Goal: Information Seeking & Learning: Learn about a topic

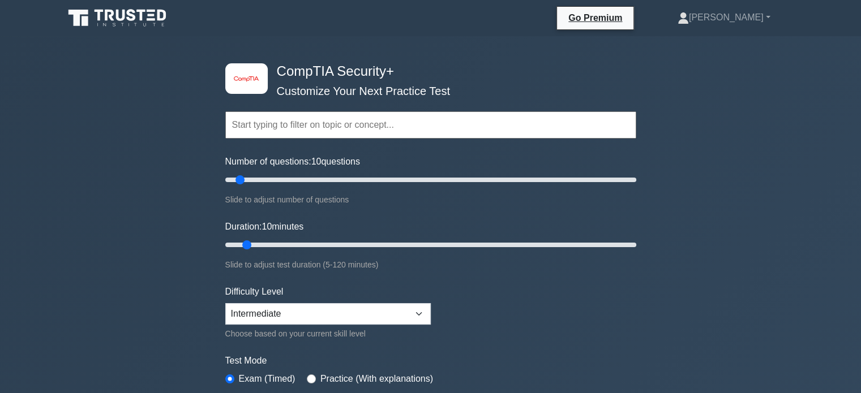
click at [338, 128] on input "text" at bounding box center [430, 125] width 411 height 27
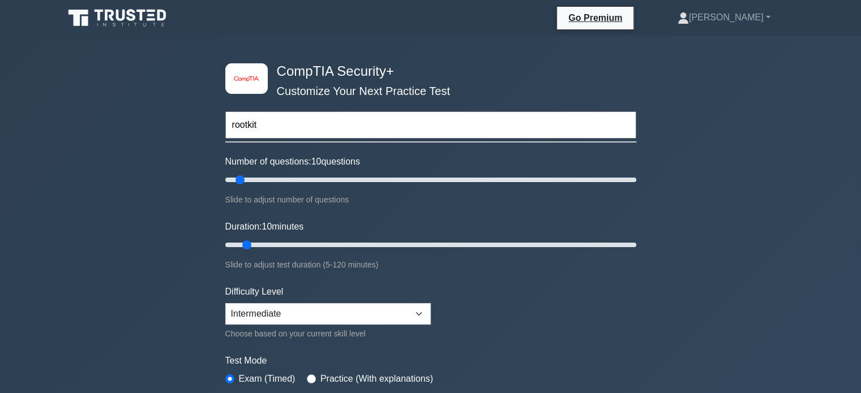
type input "rootkits"
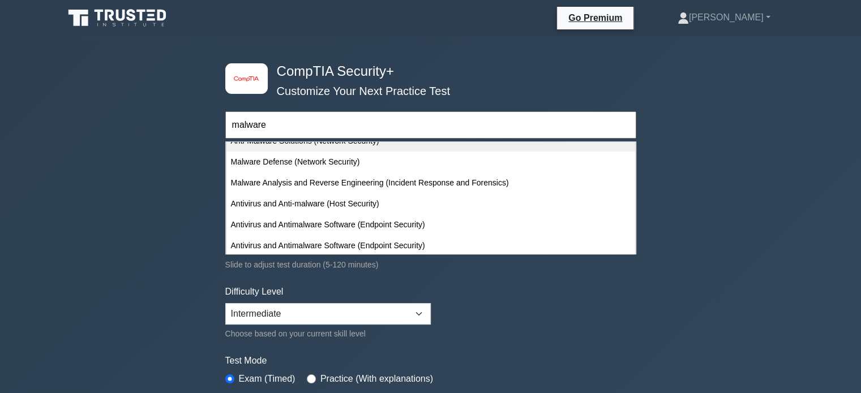
scroll to position [56, 0]
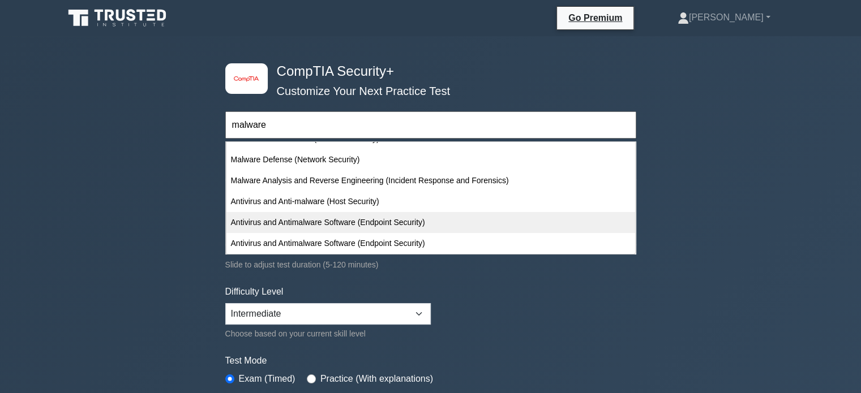
type input "malware"
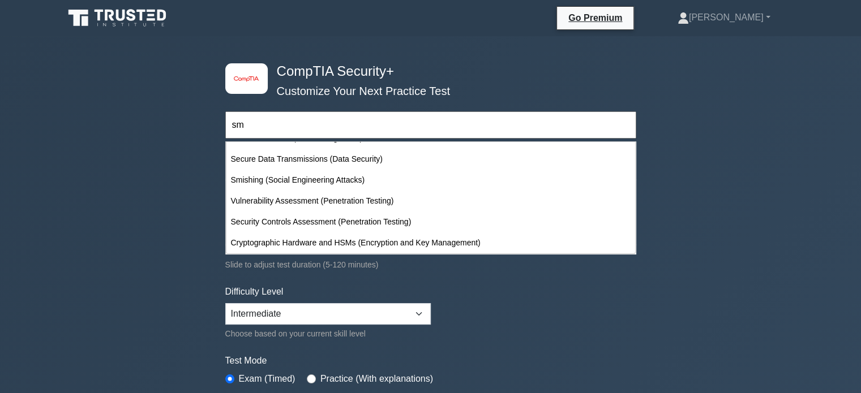
scroll to position [0, 0]
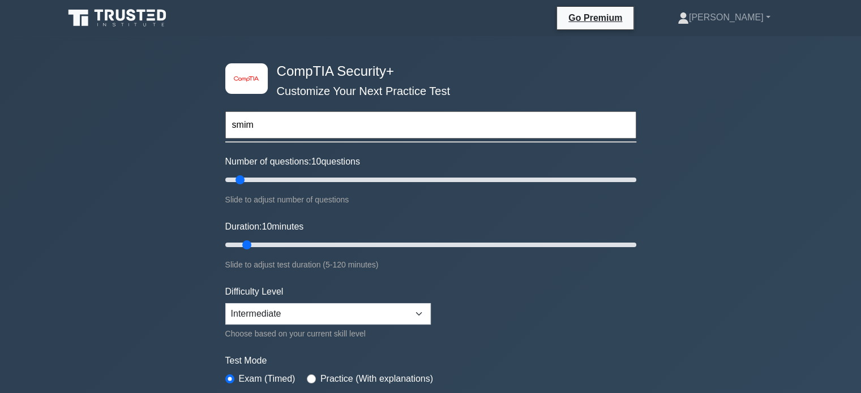
type input "smime"
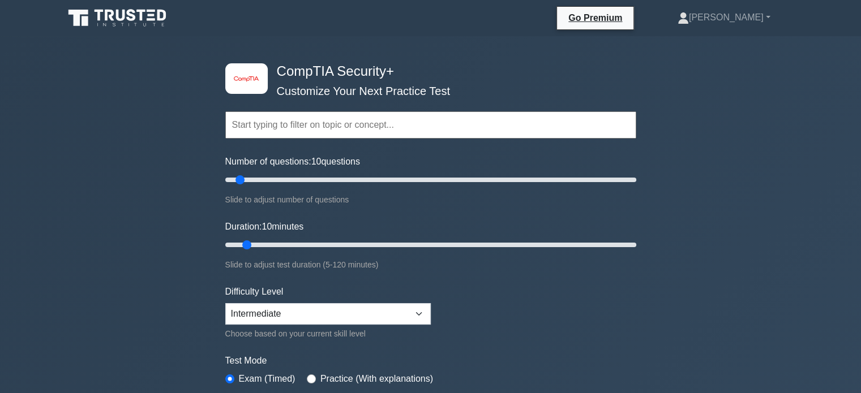
click at [349, 158] on label "Number of questions: 10 questions" at bounding box center [292, 162] width 135 height 14
click at [349, 173] on input "Number of questions: 10 questions" at bounding box center [430, 180] width 411 height 14
click at [350, 125] on input "text" at bounding box center [430, 125] width 411 height 27
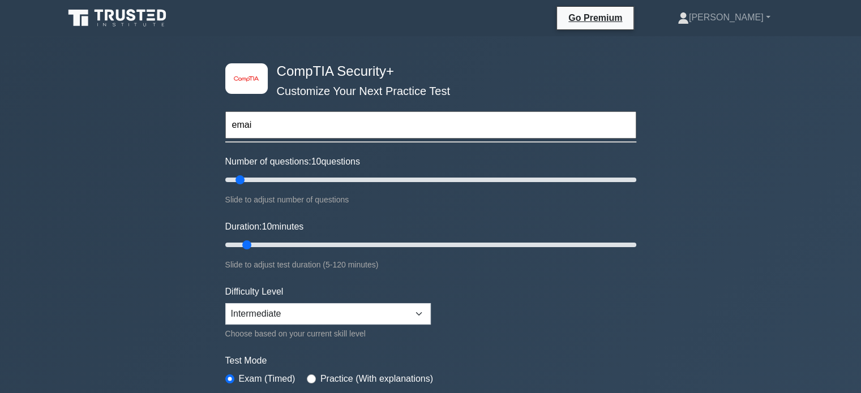
type input "email"
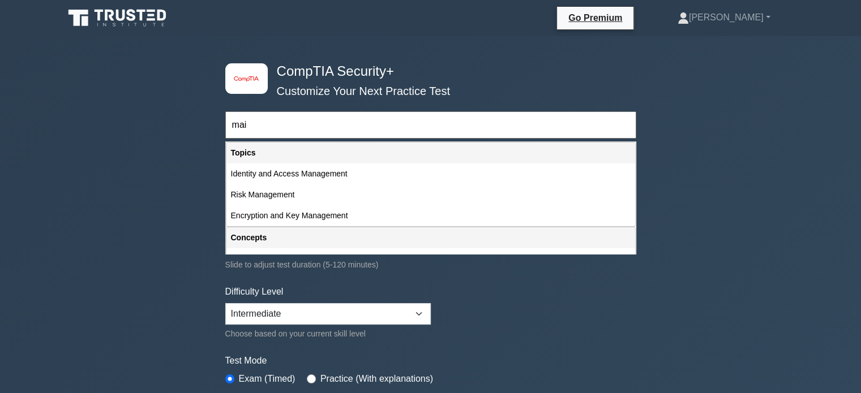
type input "mail"
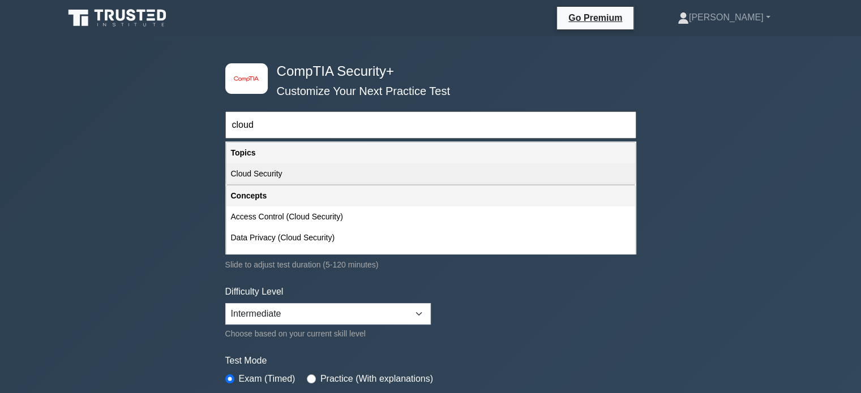
click at [363, 178] on div "Cloud Security" at bounding box center [430, 174] width 409 height 21
type input "Cloud Security"
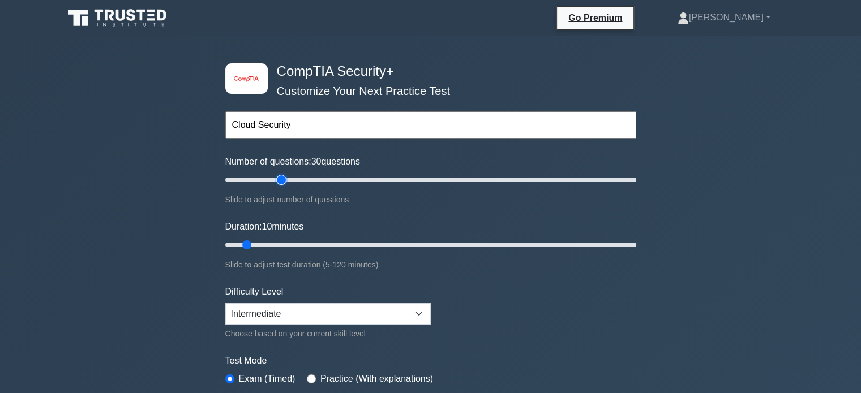
type input "30"
click at [281, 178] on input "Number of questions: 30 questions" at bounding box center [430, 180] width 411 height 14
type input "25"
click at [299, 241] on input "Duration: 25 minutes" at bounding box center [430, 245] width 411 height 14
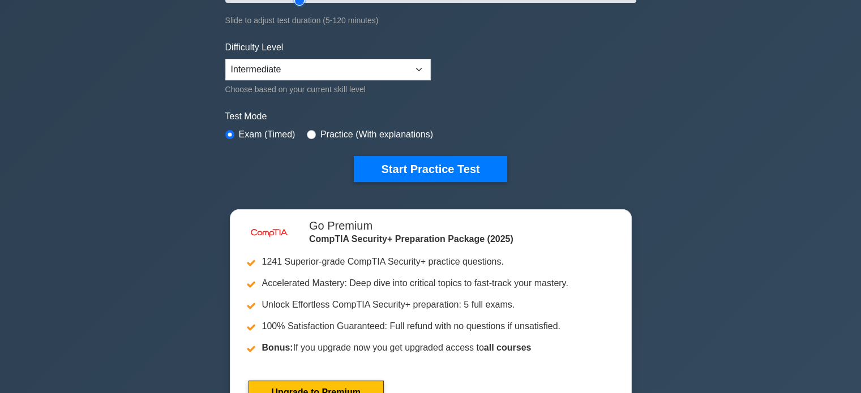
scroll to position [247, 0]
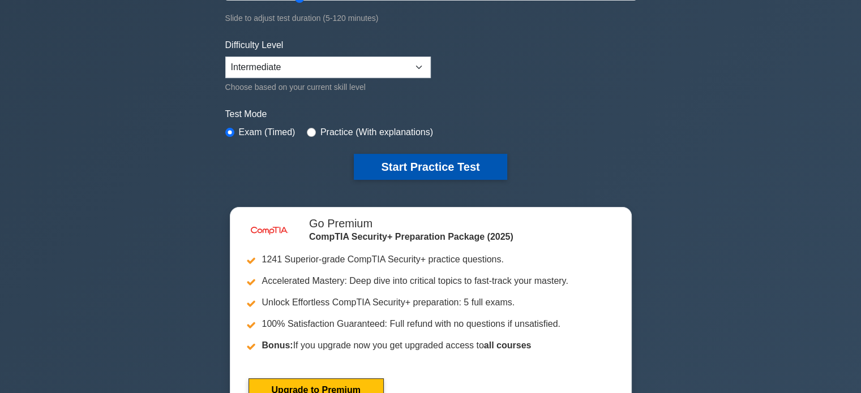
click at [400, 155] on button "Start Practice Test" at bounding box center [430, 167] width 153 height 26
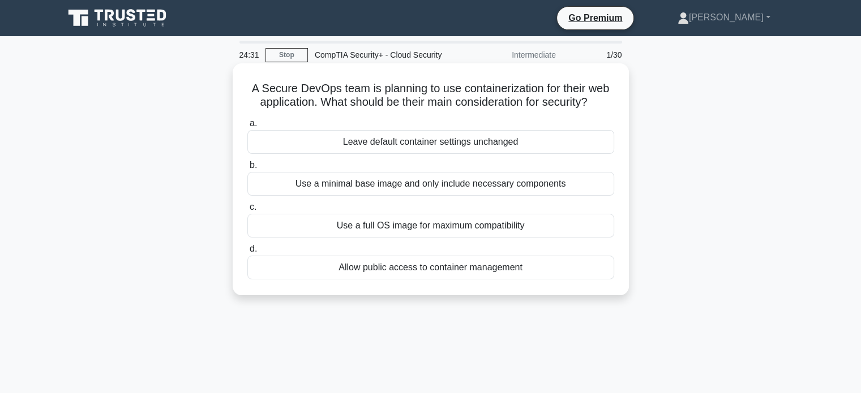
click at [469, 181] on div "Use a minimal base image and only include necessary components" at bounding box center [430, 184] width 367 height 24
click at [247, 169] on input "b. Use a minimal base image and only include necessary components" at bounding box center [247, 165] width 0 height 7
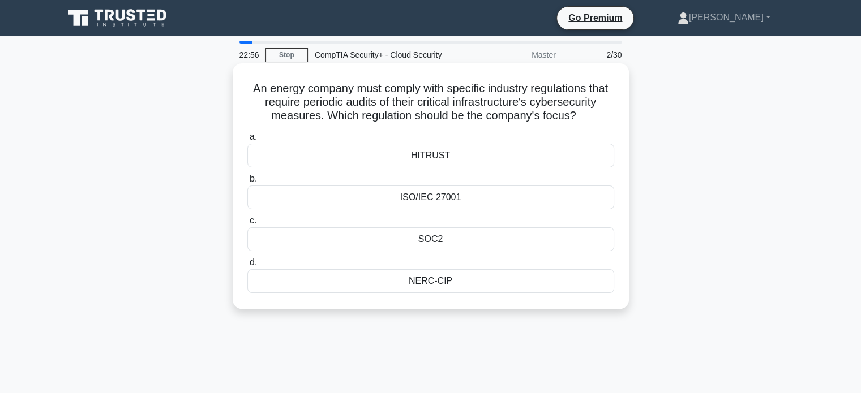
click at [372, 202] on div "ISO/IEC 27001" at bounding box center [430, 198] width 367 height 24
click at [247, 183] on input "b. ISO/IEC 27001" at bounding box center [247, 178] width 0 height 7
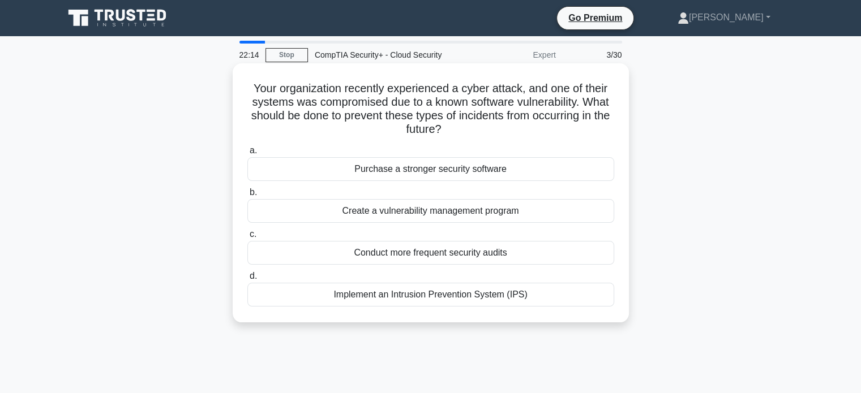
click at [369, 208] on div "Create a vulnerability management program" at bounding box center [430, 211] width 367 height 24
click at [247, 196] on input "b. Create a vulnerability management program" at bounding box center [247, 192] width 0 height 7
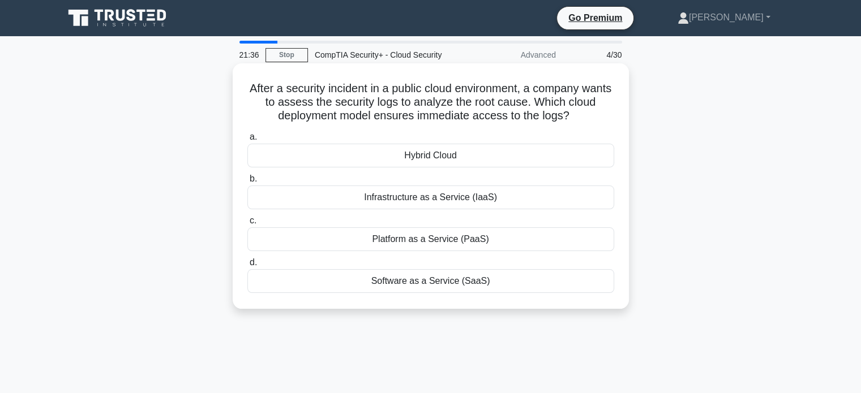
click at [413, 85] on h5 "After a security incident in a public cloud environment, a company wants to ass…" at bounding box center [430, 103] width 369 height 42
click at [485, 87] on h5 "After a security incident in a public cloud environment, a company wants to ass…" at bounding box center [430, 103] width 369 height 42
drag, startPoint x: 485, startPoint y: 87, endPoint x: 499, endPoint y: 91, distance: 15.2
click at [499, 91] on h5 "After a security incident in a public cloud environment, a company wants to ass…" at bounding box center [430, 103] width 369 height 42
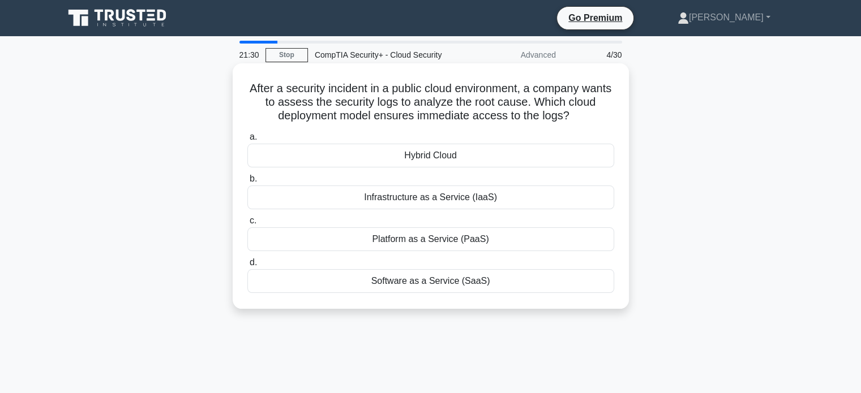
click at [523, 96] on h5 "After a security incident in a public cloud environment, a company wants to ass…" at bounding box center [430, 103] width 369 height 42
click at [572, 104] on h5 "After a security incident in a public cloud environment, a company wants to ass…" at bounding box center [430, 103] width 369 height 42
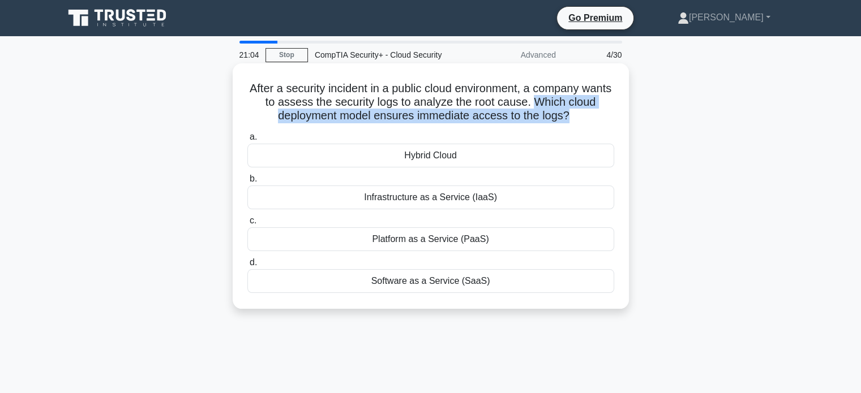
drag, startPoint x: 572, startPoint y: 104, endPoint x: 579, endPoint y: 117, distance: 15.0
click at [579, 117] on h5 "After a security incident in a public cloud environment, a company wants to ass…" at bounding box center [430, 103] width 369 height 42
click at [579, 117] on icon ".spinner_0XTQ{transform-origin:center;animation:spinner_y6GP .75s linear infini…" at bounding box center [576, 117] width 14 height 14
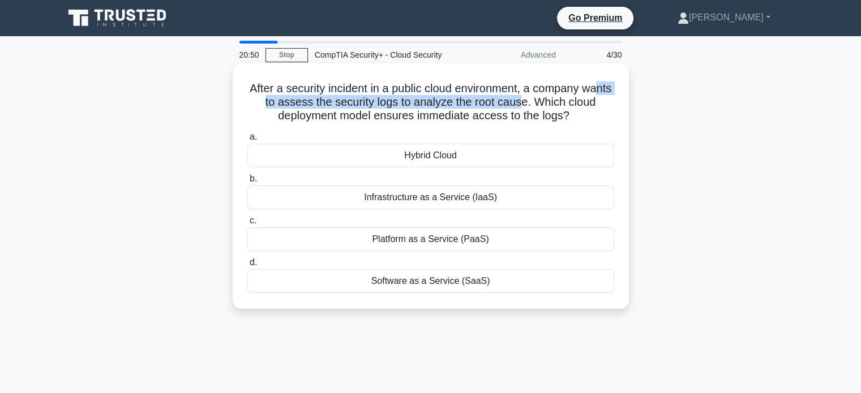
drag, startPoint x: 263, startPoint y: 104, endPoint x: 539, endPoint y: 105, distance: 276.8
click at [539, 105] on h5 "After a security incident in a public cloud environment, a company wants to ass…" at bounding box center [430, 103] width 369 height 42
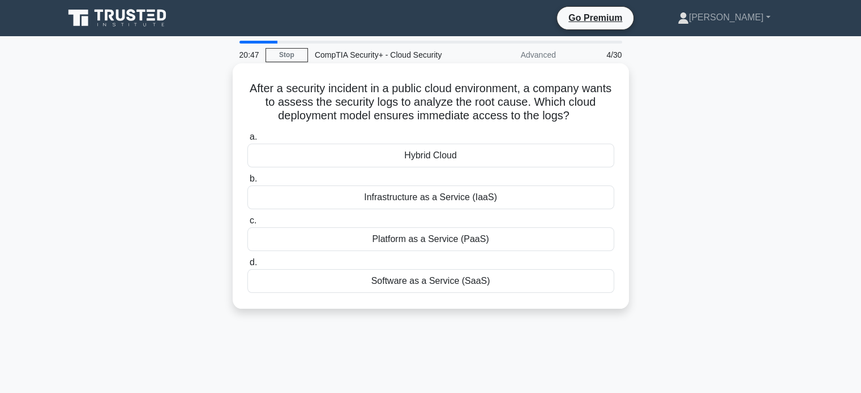
click at [559, 102] on h5 "After a security incident in a public cloud environment, a company wants to ass…" at bounding box center [430, 103] width 369 height 42
click at [349, 204] on div "Infrastructure as a Service (IaaS)" at bounding box center [430, 198] width 367 height 24
click at [247, 183] on input "b. Infrastructure as a Service (IaaS)" at bounding box center [247, 178] width 0 height 7
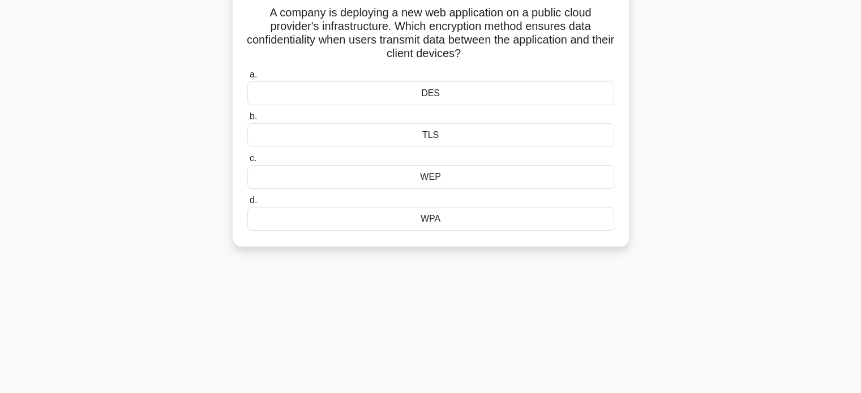
scroll to position [3, 0]
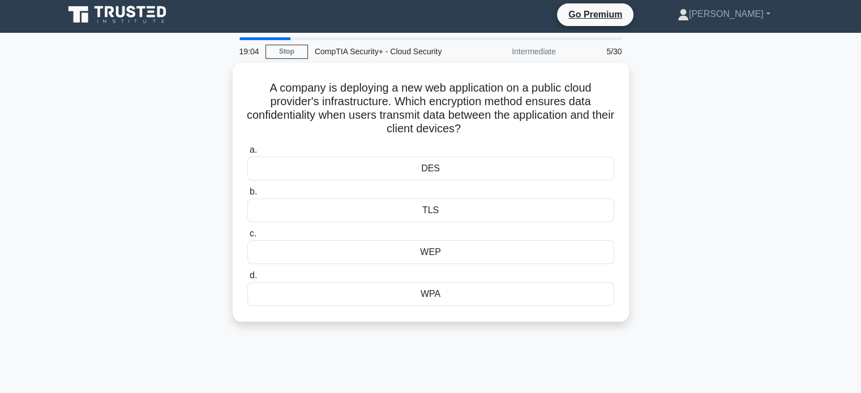
click at [349, 204] on div "TLS" at bounding box center [430, 211] width 367 height 24
click at [247, 196] on input "b. TLS" at bounding box center [247, 191] width 0 height 7
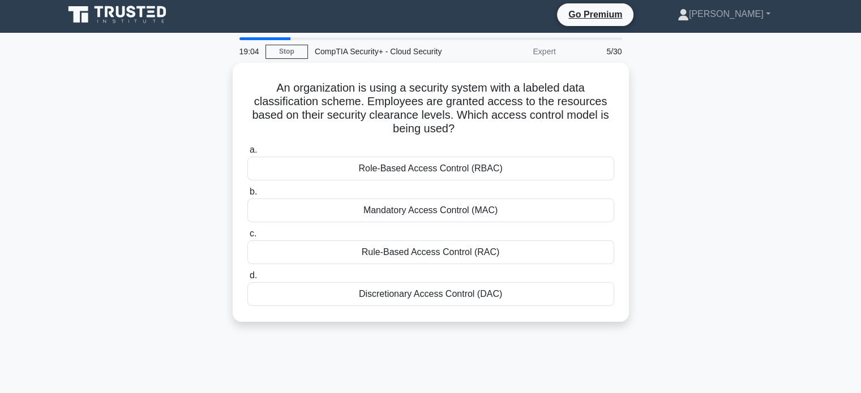
scroll to position [0, 0]
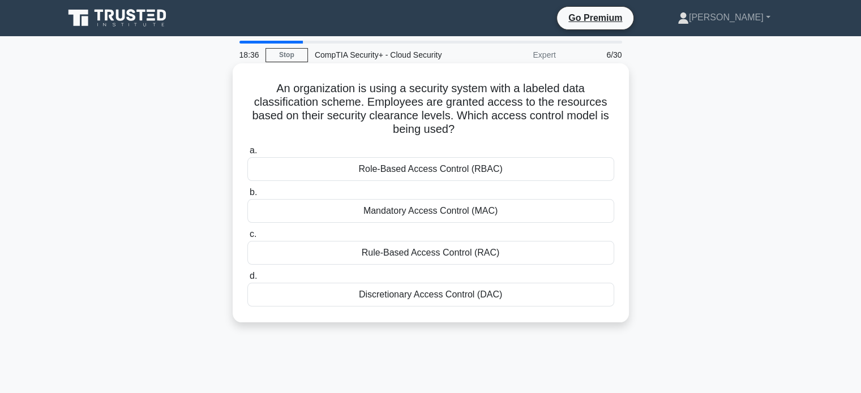
click at [419, 259] on div "Rule-Based Access Control (RAC)" at bounding box center [430, 253] width 367 height 24
click at [247, 238] on input "c. Rule-Based Access Control (RAC)" at bounding box center [247, 234] width 0 height 7
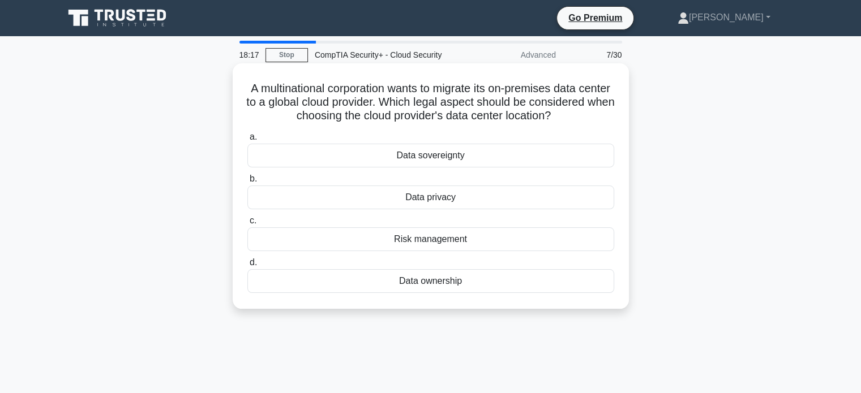
click at [571, 167] on div "Data sovereignty" at bounding box center [430, 156] width 367 height 24
click at [247, 141] on input "a. Data sovereignty" at bounding box center [247, 137] width 0 height 7
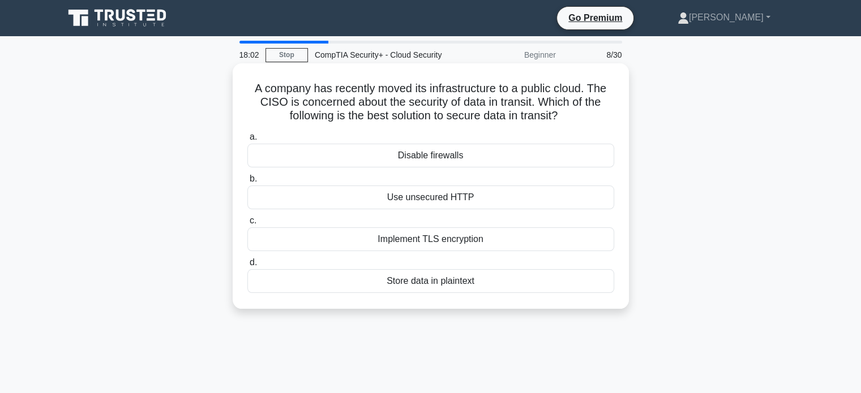
click at [564, 251] on div "a. Disable firewalls b. Use unsecured HTTP c. d." at bounding box center [431, 212] width 380 height 168
click at [565, 239] on div "Implement TLS encryption" at bounding box center [430, 240] width 367 height 24
click at [247, 225] on input "c. Implement TLS encryption" at bounding box center [247, 220] width 0 height 7
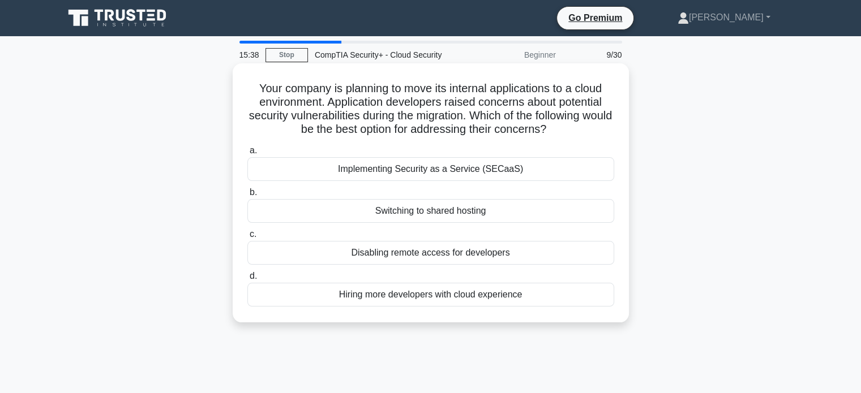
click at [360, 108] on h5 "Your company is planning to move its internal applications to a cloud environme…" at bounding box center [430, 109] width 369 height 55
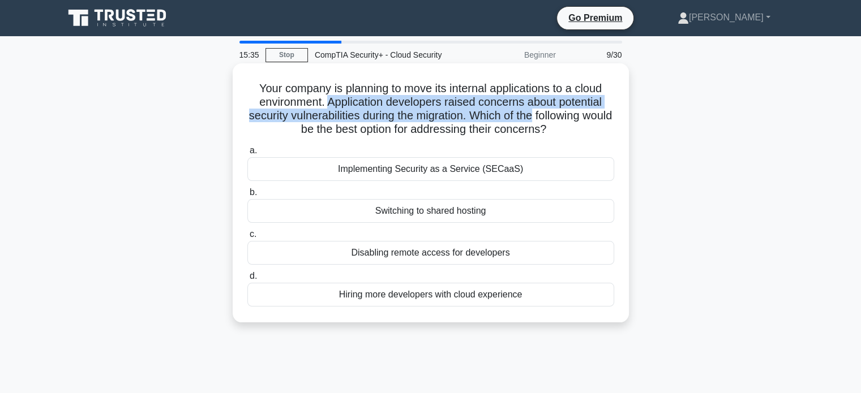
drag, startPoint x: 360, startPoint y: 108, endPoint x: 546, endPoint y: 121, distance: 186.1
click at [546, 121] on h5 "Your company is planning to move its internal applications to a cloud environme…" at bounding box center [430, 109] width 369 height 55
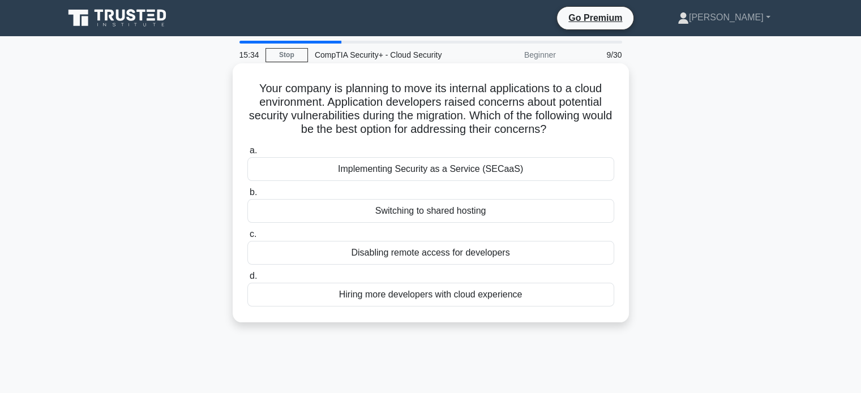
click at [560, 126] on icon ".spinner_0XTQ{transform-origin:center;animation:spinner_y6GP .75s linear infini…" at bounding box center [553, 130] width 14 height 14
click at [517, 178] on div "Implementing Security as a Service (SECaaS)" at bounding box center [430, 169] width 367 height 24
click at [247, 155] on input "a. Implementing Security as a Service (SECaaS)" at bounding box center [247, 150] width 0 height 7
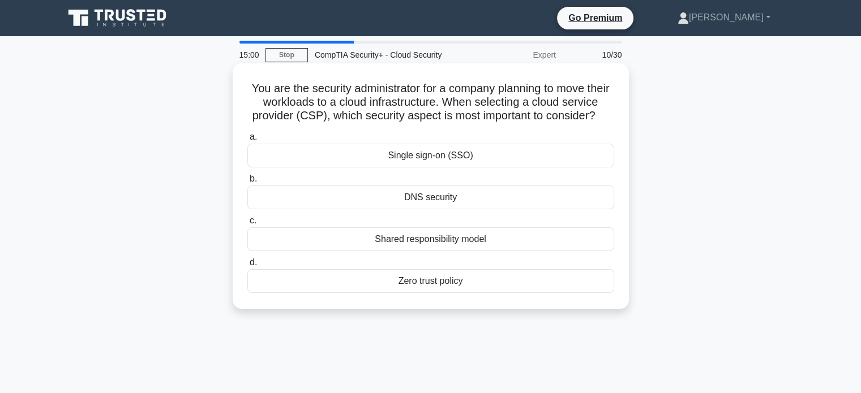
click at [442, 292] on div "Zero trust policy" at bounding box center [430, 281] width 367 height 24
click at [247, 267] on input "d. Zero trust policy" at bounding box center [247, 262] width 0 height 7
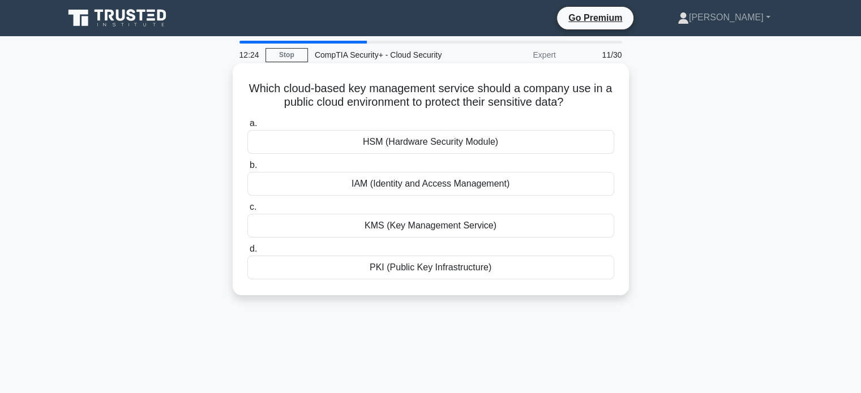
click at [351, 188] on div "IAM (Identity and Access Management)" at bounding box center [430, 184] width 367 height 24
click at [247, 169] on input "b. IAM (Identity and Access Management)" at bounding box center [247, 165] width 0 height 7
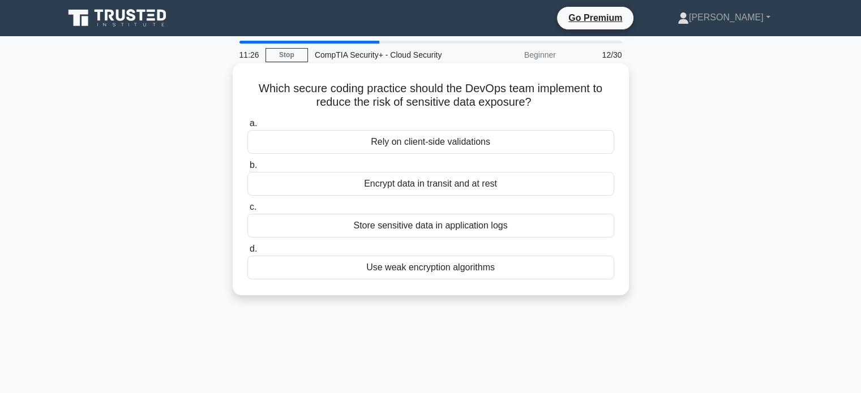
click at [429, 181] on div "Encrypt data in transit and at rest" at bounding box center [430, 184] width 367 height 24
click at [247, 169] on input "b. Encrypt data in transit and at rest" at bounding box center [247, 165] width 0 height 7
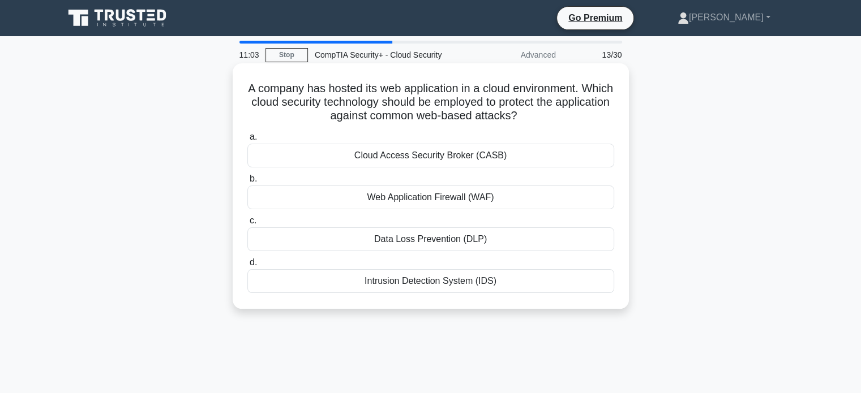
click at [546, 98] on h5 "A company has hosted its web application in a cloud environment. Which cloud se…" at bounding box center [430, 103] width 369 height 42
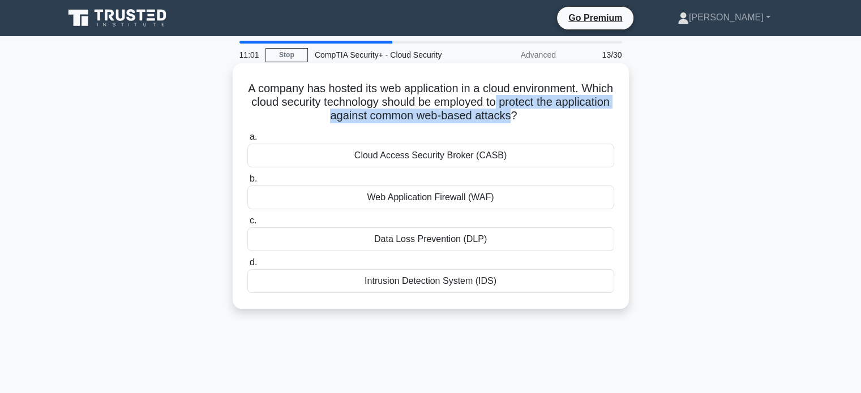
drag, startPoint x: 546, startPoint y: 98, endPoint x: 539, endPoint y: 122, distance: 24.7
click at [539, 122] on h5 "A company has hosted its web application in a cloud environment. Which cloud se…" at bounding box center [430, 103] width 369 height 42
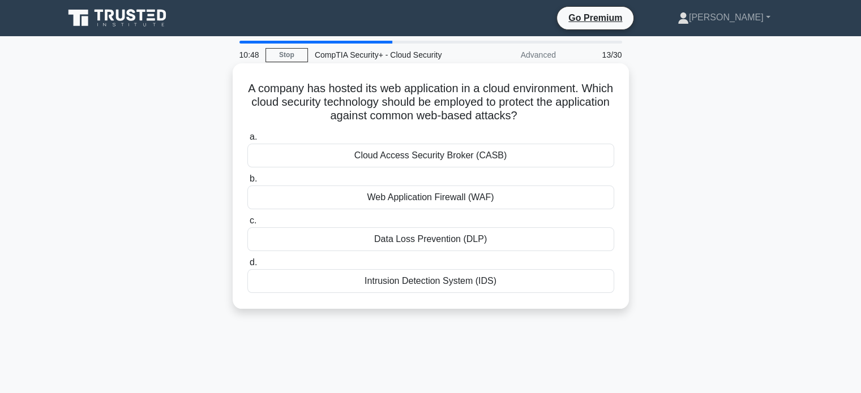
click at [504, 199] on div "Web Application Firewall (WAF)" at bounding box center [430, 198] width 367 height 24
click at [247, 183] on input "b. Web Application Firewall (WAF)" at bounding box center [247, 178] width 0 height 7
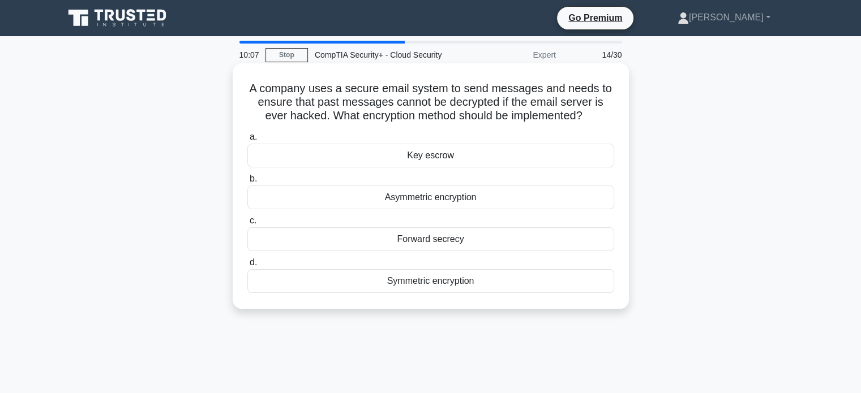
click at [435, 231] on div "Forward secrecy" at bounding box center [430, 240] width 367 height 24
click at [247, 225] on input "c. Forward secrecy" at bounding box center [247, 220] width 0 height 7
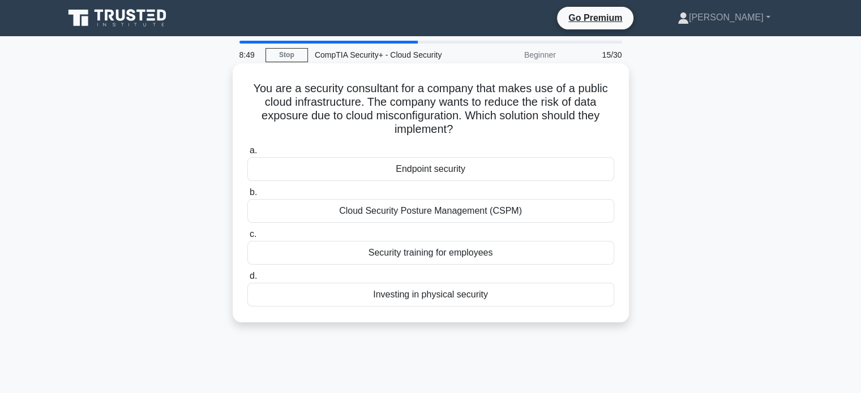
click at [460, 246] on div "Security training for employees" at bounding box center [430, 253] width 367 height 24
click at [247, 238] on input "c. Security training for employees" at bounding box center [247, 234] width 0 height 7
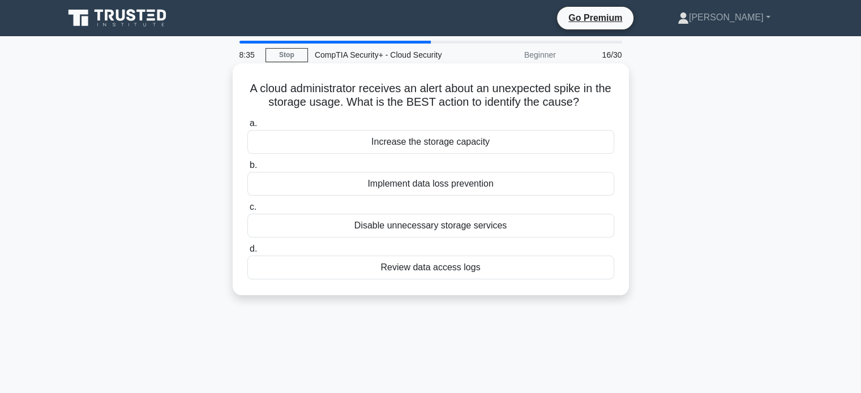
click at [331, 262] on div "Review data access logs" at bounding box center [430, 268] width 367 height 24
click at [247, 253] on input "d. Review data access logs" at bounding box center [247, 249] width 0 height 7
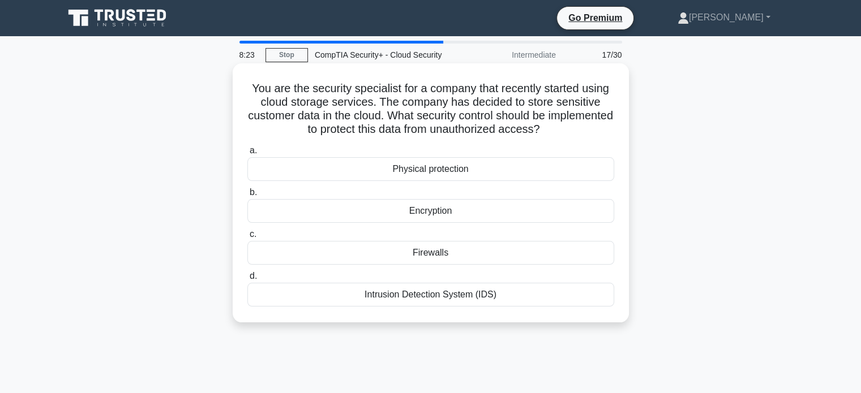
click at [397, 246] on div "Firewalls" at bounding box center [430, 253] width 367 height 24
click at [247, 238] on input "c. Firewalls" at bounding box center [247, 234] width 0 height 7
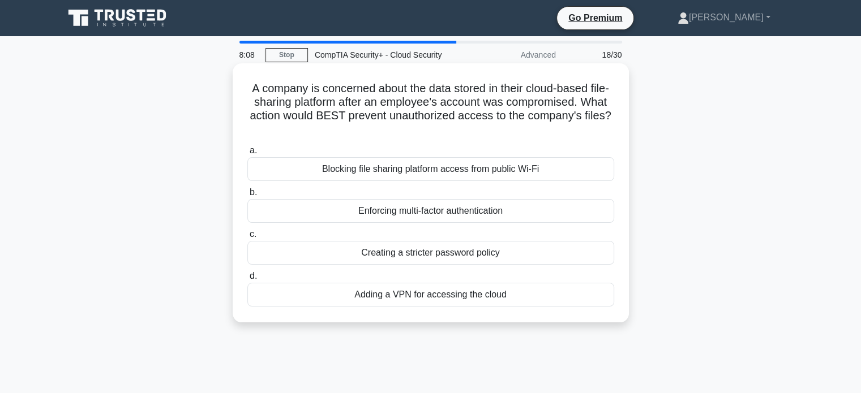
click at [449, 214] on div "Enforcing multi-factor authentication" at bounding box center [430, 211] width 367 height 24
click at [247, 196] on input "b. Enforcing multi-factor authentication" at bounding box center [247, 192] width 0 height 7
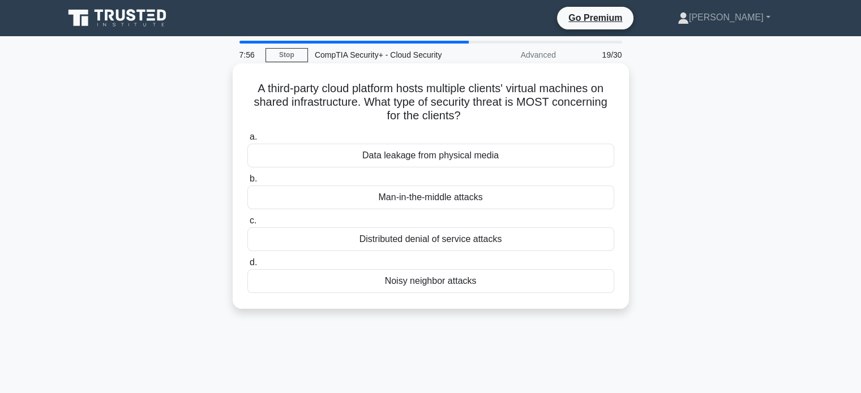
click at [466, 277] on div "Noisy neighbor attacks" at bounding box center [430, 281] width 367 height 24
click at [247, 267] on input "d. Noisy neighbor attacks" at bounding box center [247, 262] width 0 height 7
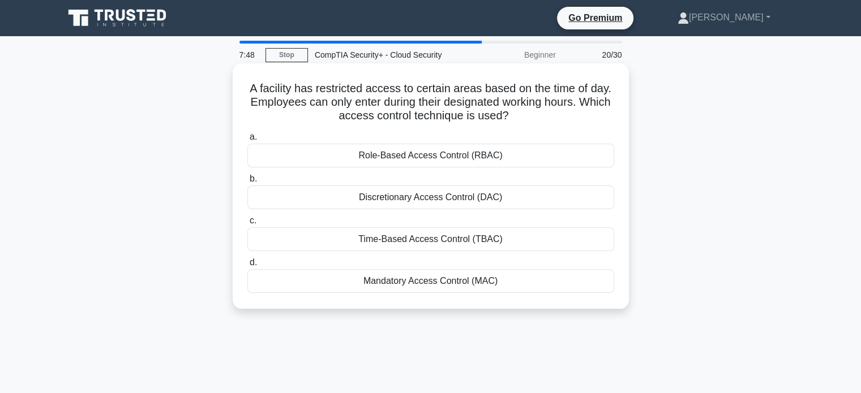
click at [478, 243] on div "Time-Based Access Control (TBAC)" at bounding box center [430, 240] width 367 height 24
click at [247, 225] on input "c. Time-Based Access Control (TBAC)" at bounding box center [247, 220] width 0 height 7
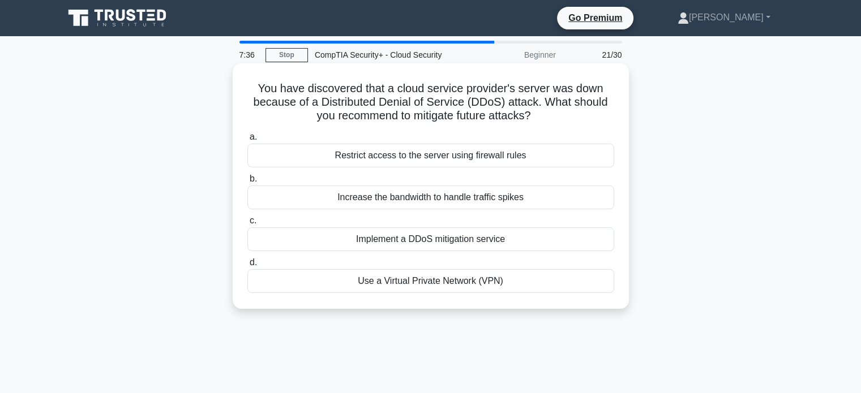
click at [468, 238] on div "Implement a DDoS mitigation service" at bounding box center [430, 240] width 367 height 24
click at [247, 225] on input "c. Implement a DDoS mitigation service" at bounding box center [247, 220] width 0 height 7
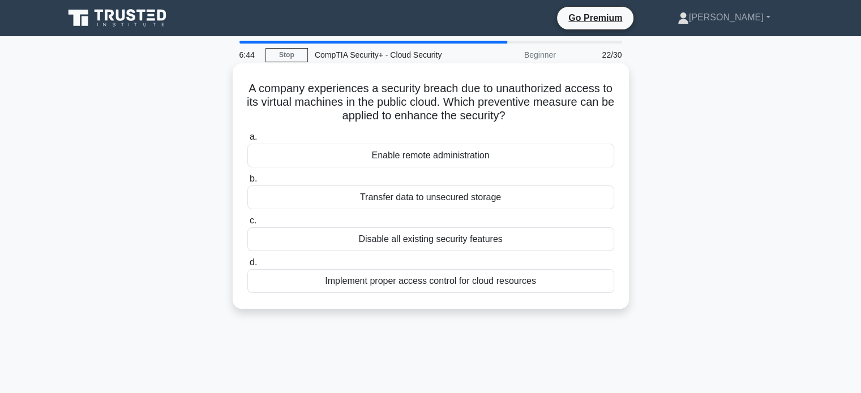
click at [478, 107] on h5 "A company experiences a security breach due to unauthorized access to its virtu…" at bounding box center [430, 103] width 369 height 42
drag, startPoint x: 478, startPoint y: 107, endPoint x: 514, endPoint y: 117, distance: 37.5
click at [514, 117] on h5 "A company experiences a security breach due to unauthorized access to its virtu…" at bounding box center [430, 103] width 369 height 42
click at [518, 116] on icon ".spinner_0XTQ{transform-origin:center;animation:spinner_y6GP .75s linear infini…" at bounding box center [512, 117] width 14 height 14
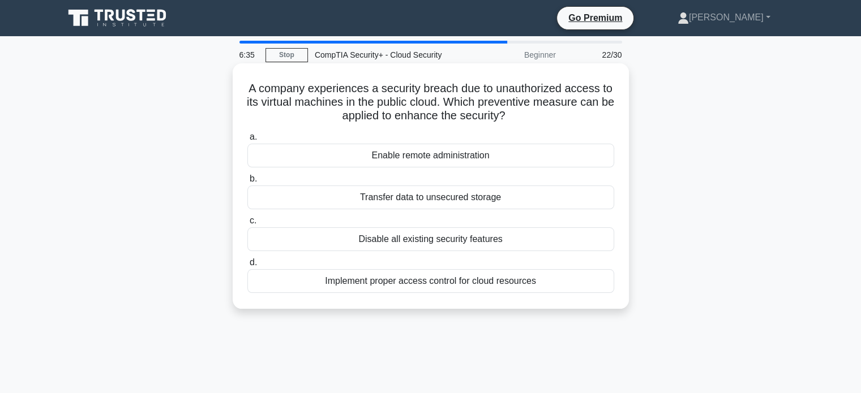
click at [518, 116] on icon ".spinner_0XTQ{transform-origin:center;animation:spinner_y6GP .75s linear infini…" at bounding box center [512, 117] width 14 height 14
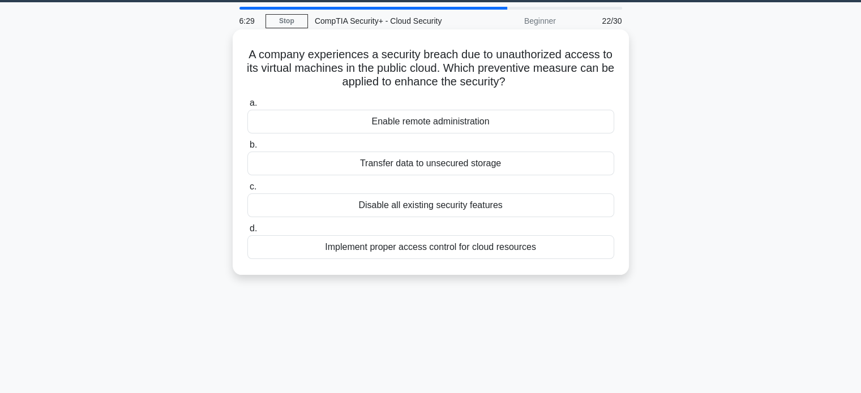
scroll to position [36, 0]
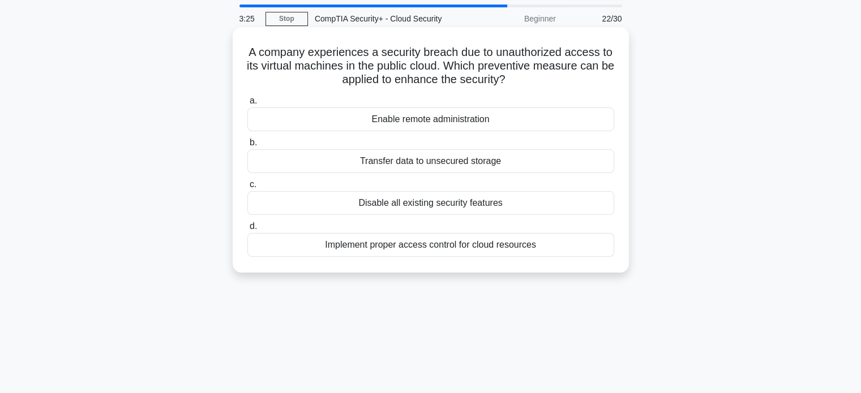
click at [443, 235] on div "Implement proper access control for cloud resources" at bounding box center [430, 245] width 367 height 24
click at [247, 230] on input "d. Implement proper access control for cloud resources" at bounding box center [247, 226] width 0 height 7
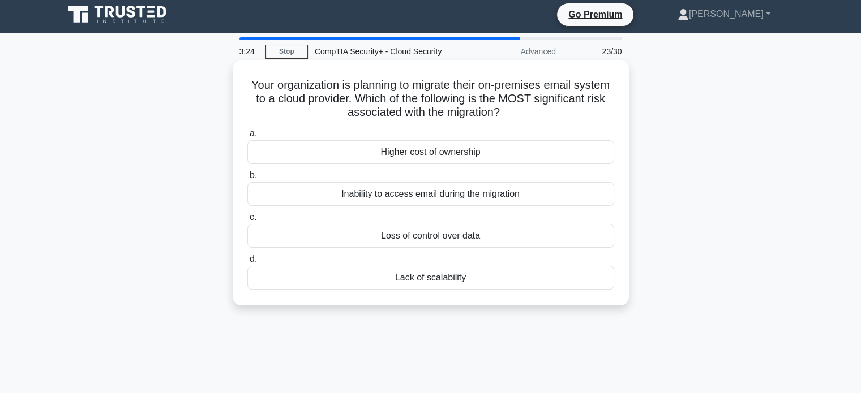
scroll to position [0, 0]
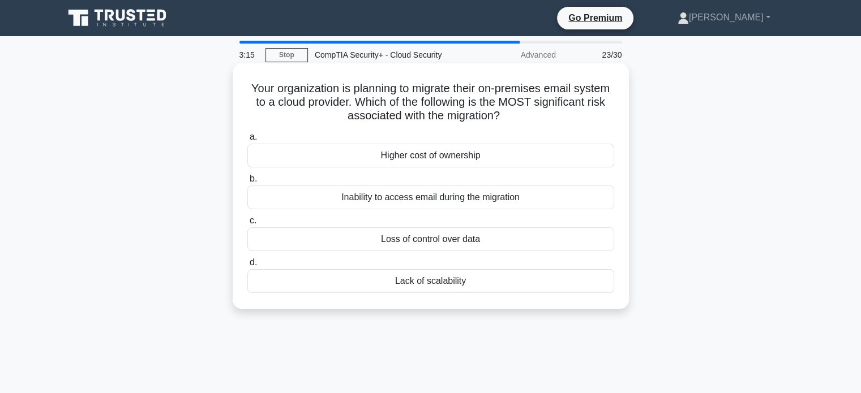
click at [507, 241] on div "Loss of control over data" at bounding box center [430, 240] width 367 height 24
click at [247, 225] on input "c. Loss of control over data" at bounding box center [247, 220] width 0 height 7
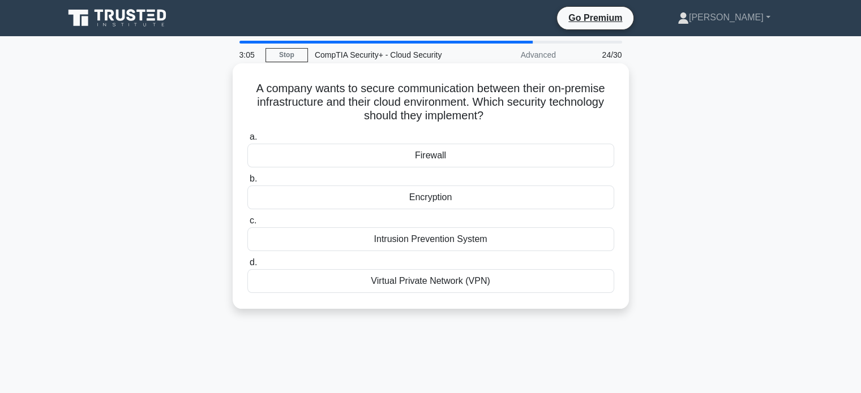
click at [491, 200] on div "Encryption" at bounding box center [430, 198] width 367 height 24
click at [247, 183] on input "b. Encryption" at bounding box center [247, 178] width 0 height 7
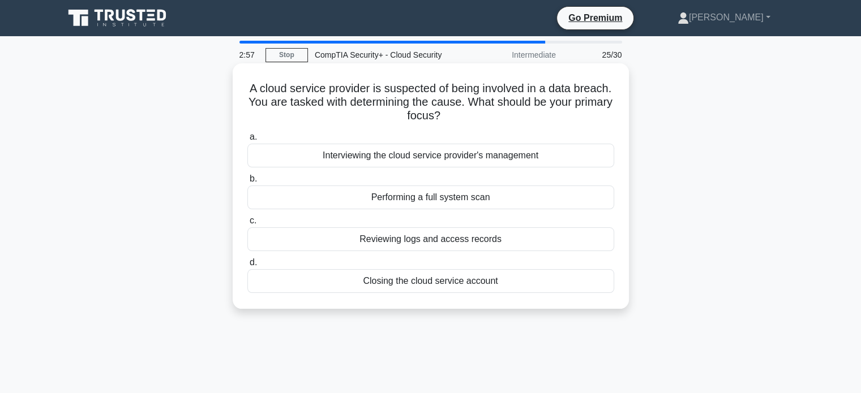
click at [477, 244] on div "Reviewing logs and access records" at bounding box center [430, 240] width 367 height 24
click at [247, 225] on input "c. Reviewing logs and access records" at bounding box center [247, 220] width 0 height 7
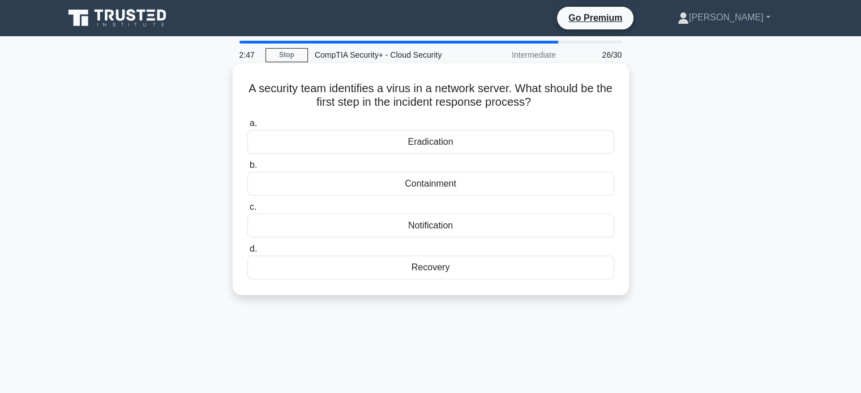
click at [493, 185] on div "Containment" at bounding box center [430, 184] width 367 height 24
click at [247, 169] on input "b. Containment" at bounding box center [247, 165] width 0 height 7
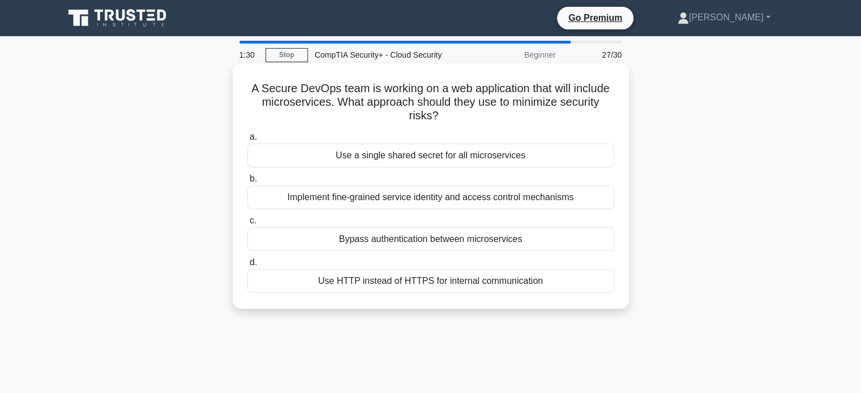
click at [481, 191] on div "Implement fine-grained service identity and access control mechanisms" at bounding box center [430, 198] width 367 height 24
click at [247, 183] on input "b. Implement fine-grained service identity and access control mechanisms" at bounding box center [247, 178] width 0 height 7
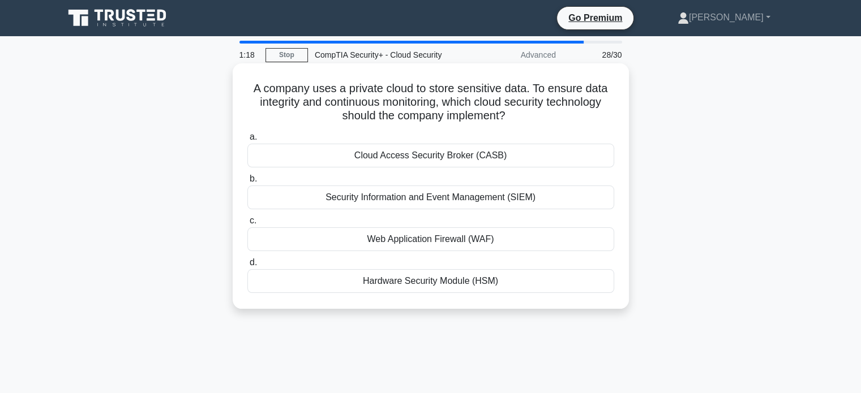
click at [528, 144] on div "Cloud Access Security Broker (CASB)" at bounding box center [430, 156] width 367 height 24
click at [247, 141] on input "a. Cloud Access Security Broker (CASB)" at bounding box center [247, 137] width 0 height 7
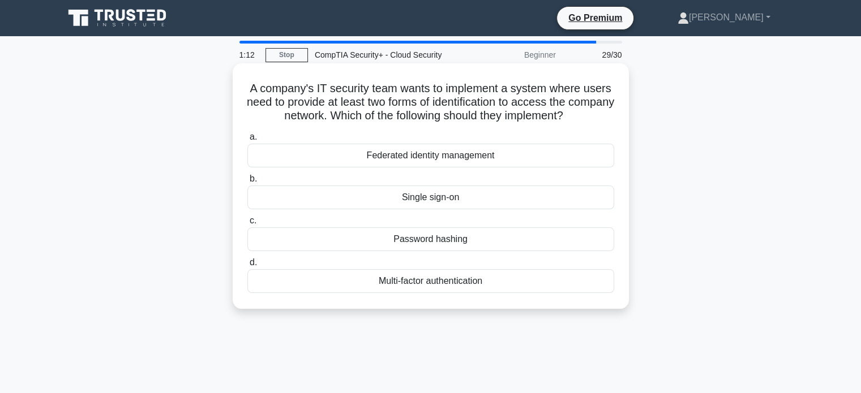
click at [434, 280] on div "Multi-factor authentication" at bounding box center [430, 281] width 367 height 24
click at [247, 267] on input "d. Multi-factor authentication" at bounding box center [247, 262] width 0 height 7
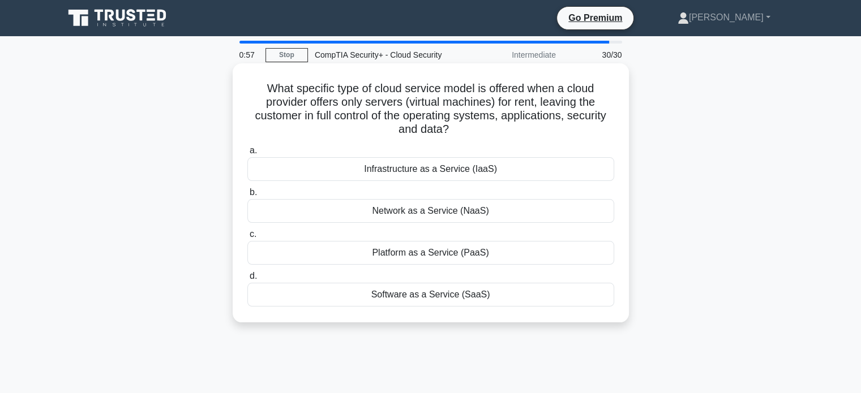
click at [408, 297] on div "Software as a Service (SaaS)" at bounding box center [430, 295] width 367 height 24
click at [247, 280] on input "d. Software as a Service (SaaS)" at bounding box center [247, 276] width 0 height 7
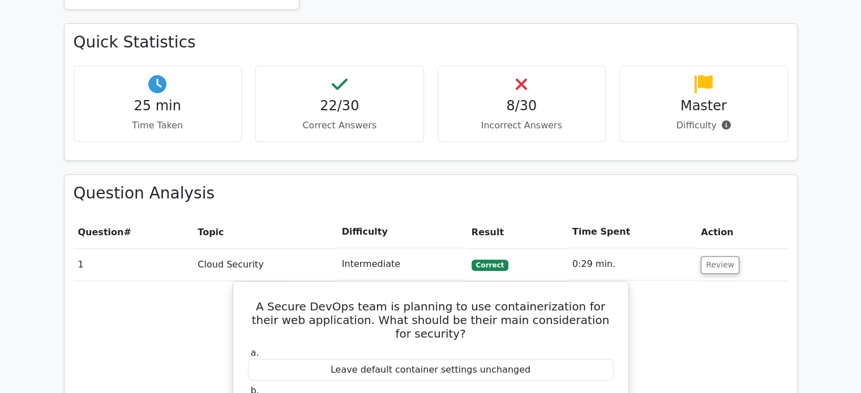
scroll to position [584, 0]
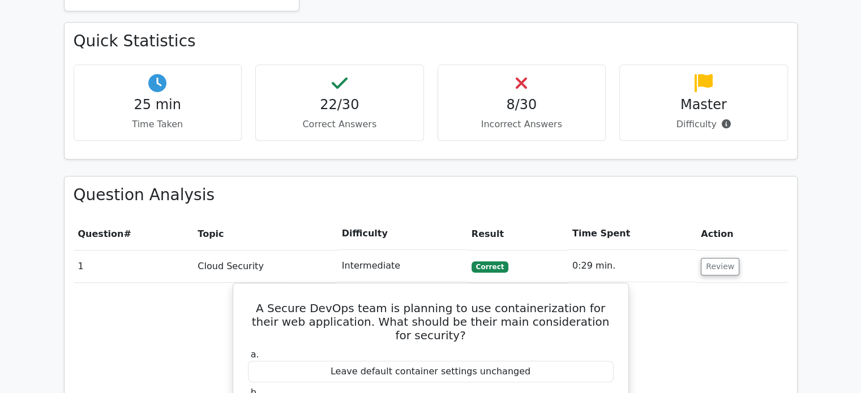
click at [566, 118] on p "Incorrect Answers" at bounding box center [521, 125] width 149 height 14
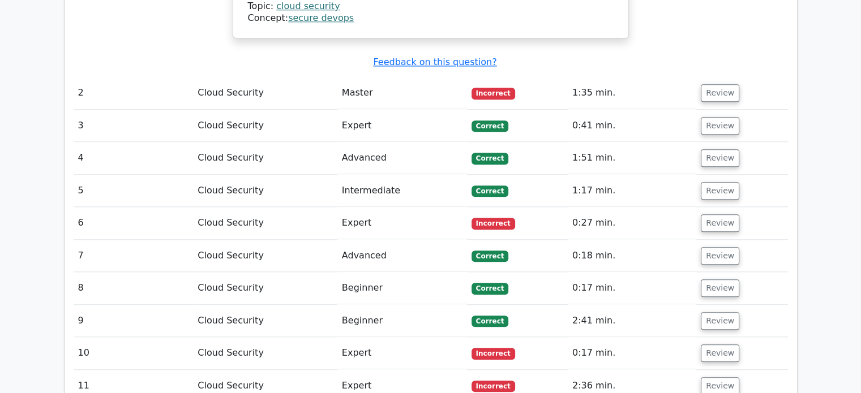
scroll to position [1166, 0]
click at [719, 84] on button "Review" at bounding box center [720, 93] width 38 height 18
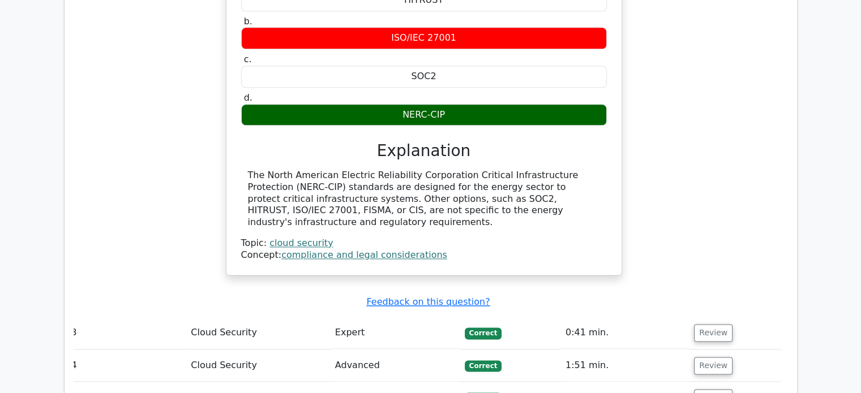
scroll to position [1550, 0]
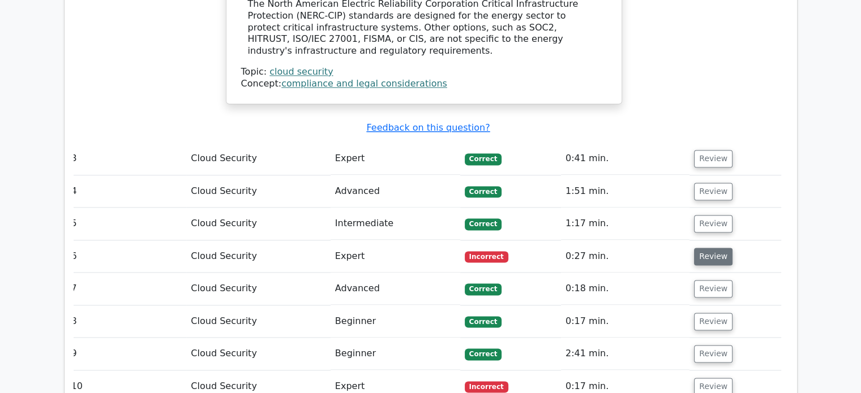
click at [697, 248] on button "Review" at bounding box center [713, 257] width 38 height 18
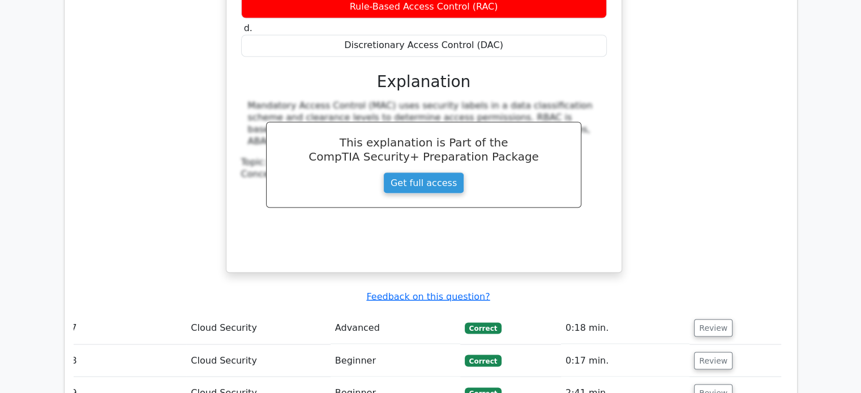
scroll to position [2192, 0]
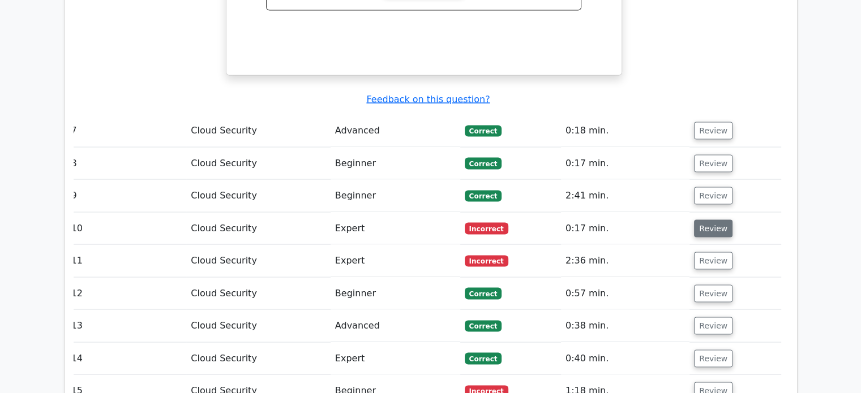
click at [713, 220] on button "Review" at bounding box center [713, 229] width 38 height 18
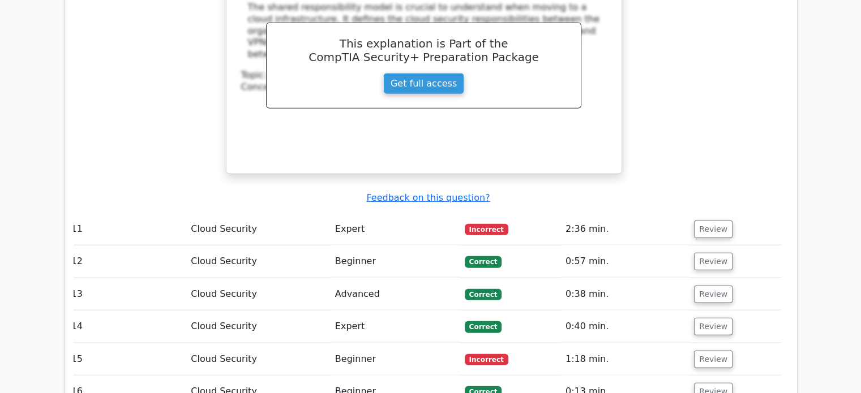
scroll to position [2708, 0]
click at [723, 220] on button "Review" at bounding box center [713, 229] width 38 height 18
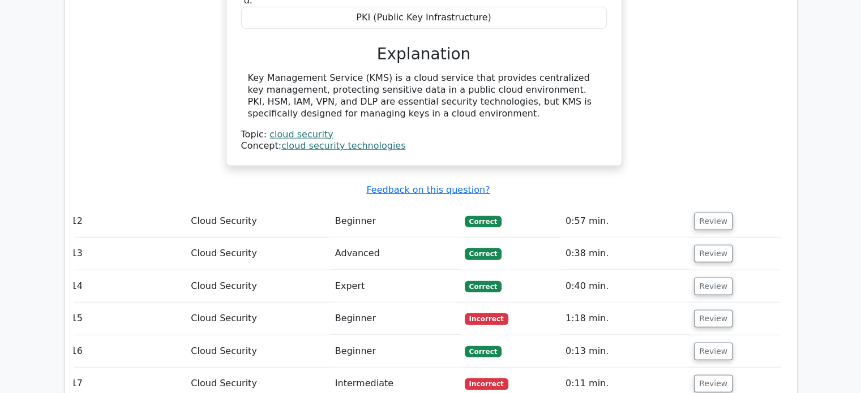
scroll to position [3184, 0]
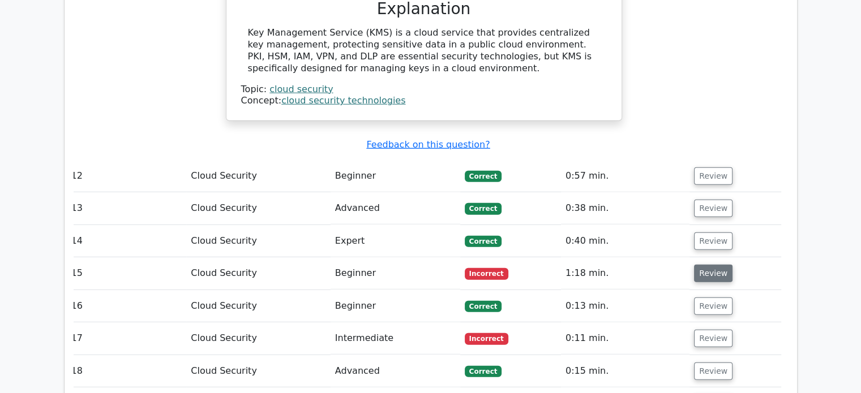
click at [714, 265] on button "Review" at bounding box center [713, 274] width 38 height 18
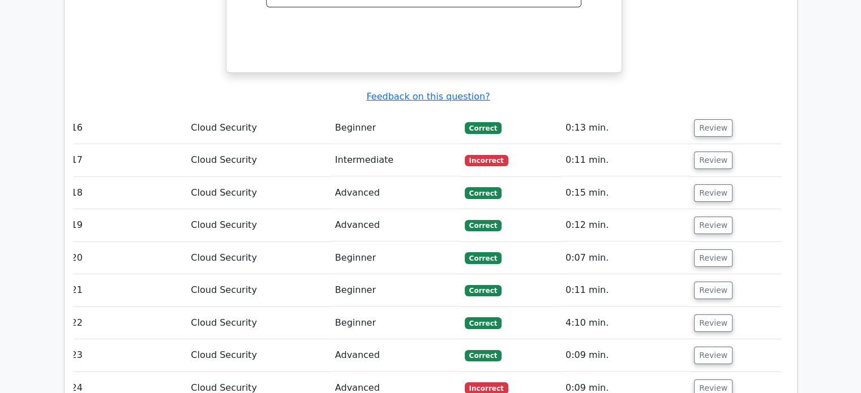
scroll to position [3809, 0]
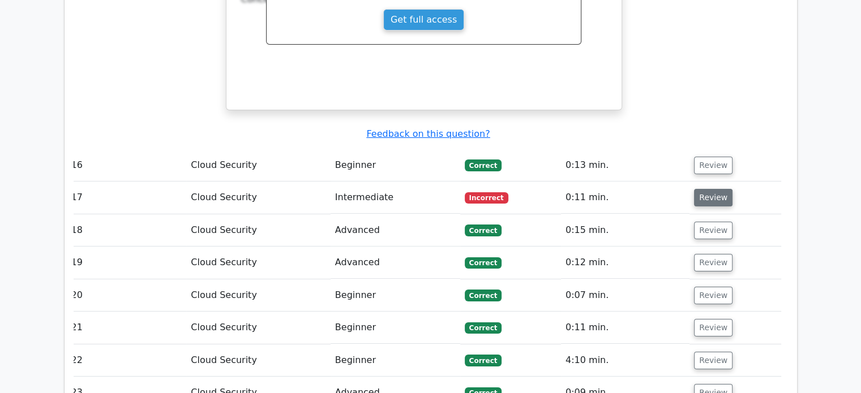
click at [711, 189] on button "Review" at bounding box center [713, 198] width 38 height 18
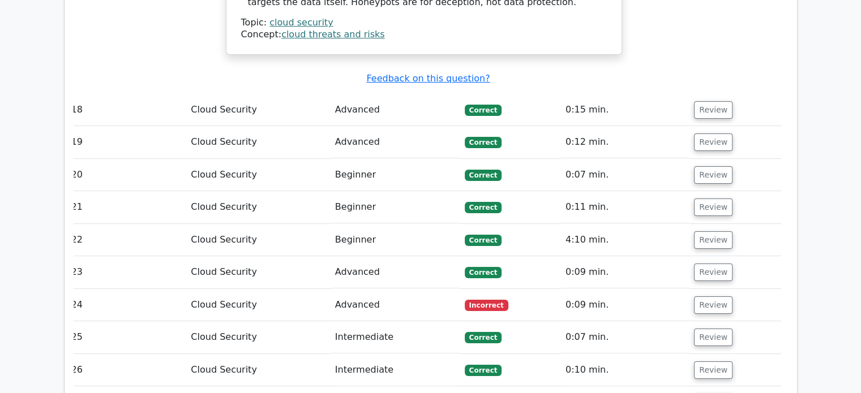
scroll to position [4372, 0]
click at [716, 297] on button "Review" at bounding box center [713, 306] width 38 height 18
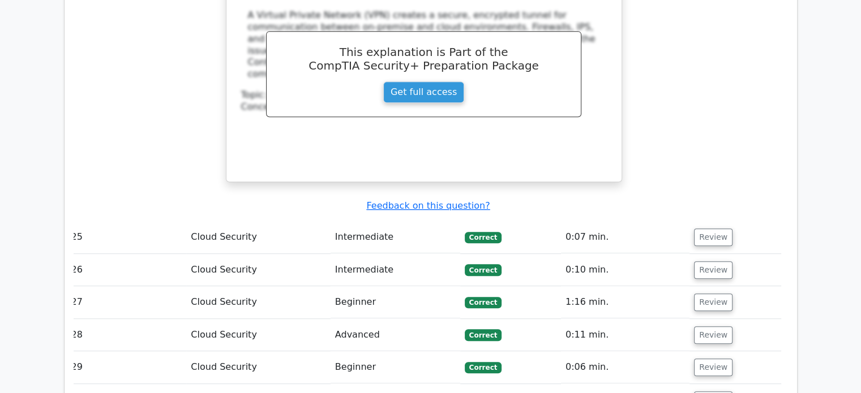
scroll to position [4983, 0]
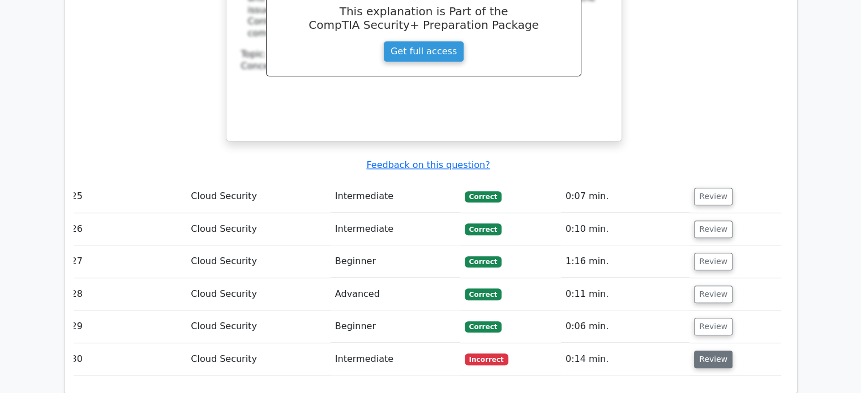
click at [718, 351] on button "Review" at bounding box center [713, 360] width 38 height 18
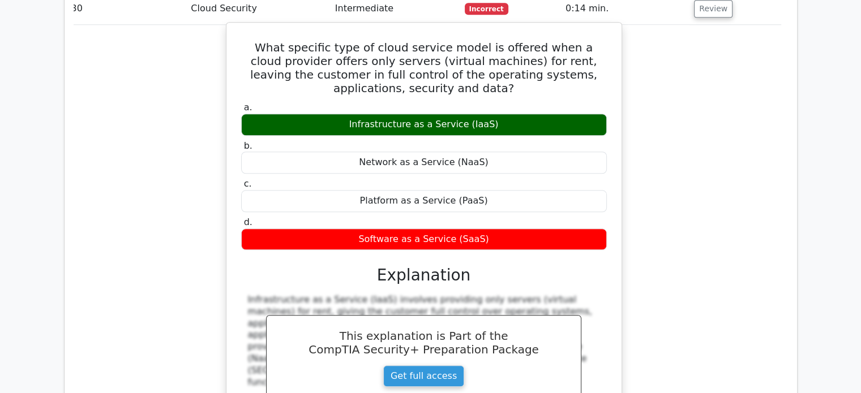
scroll to position [5334, 0]
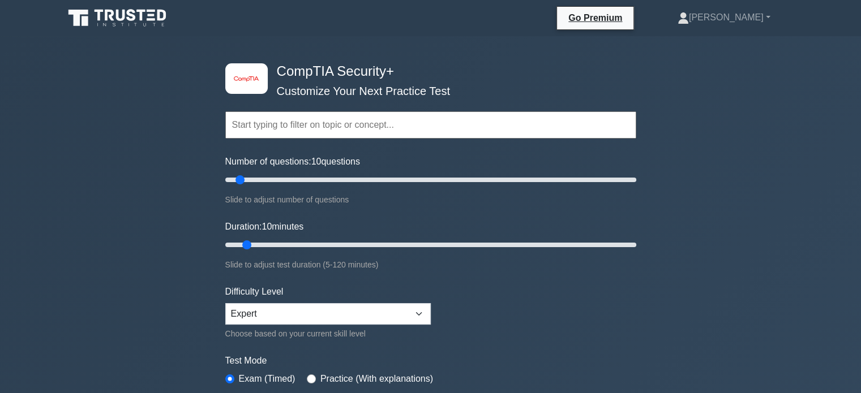
scroll to position [18, 0]
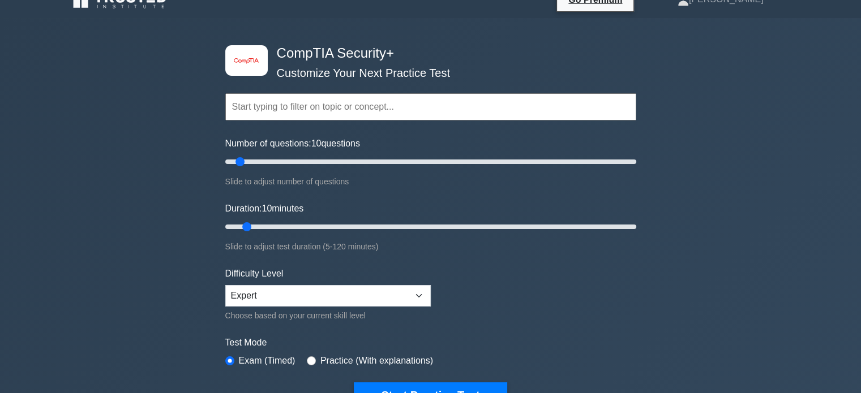
click at [299, 103] on input "text" at bounding box center [430, 106] width 411 height 27
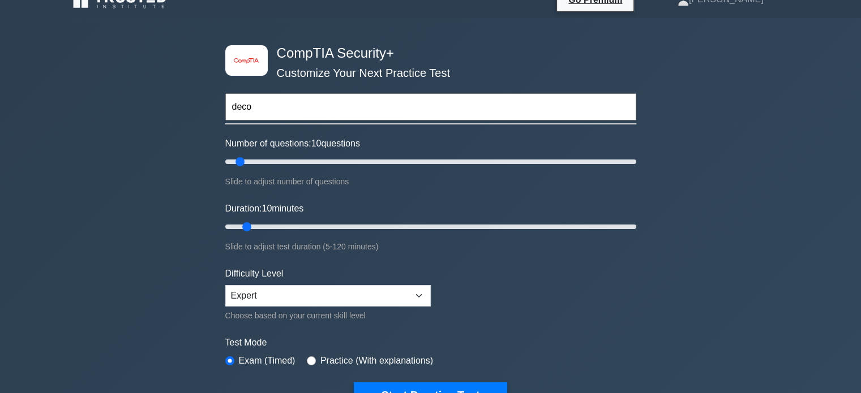
type input "decom"
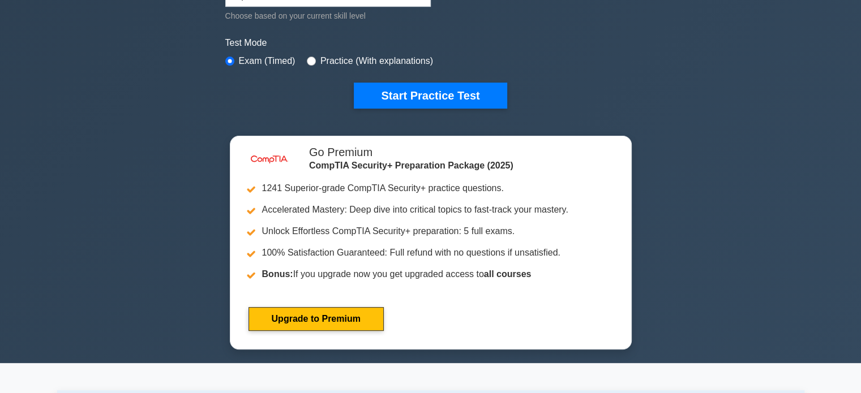
scroll to position [0, 0]
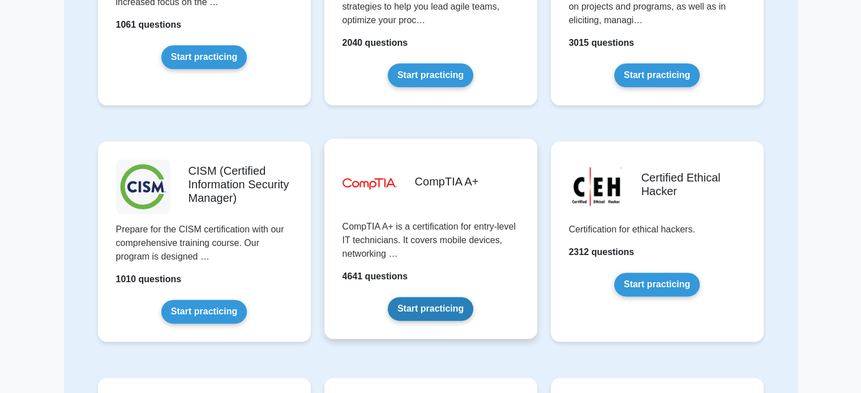
scroll to position [1873, 0]
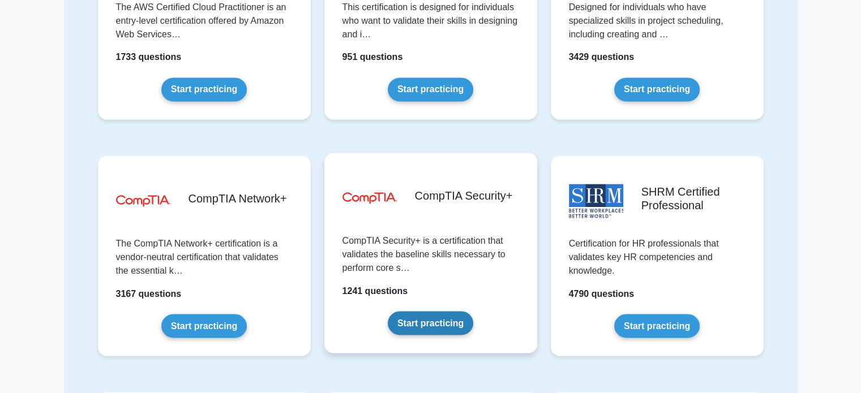
click at [405, 314] on link "Start practicing" at bounding box center [430, 323] width 85 height 24
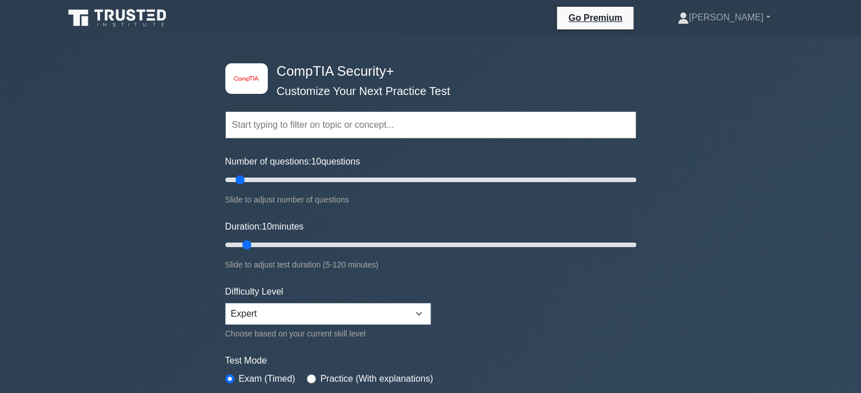
click at [380, 126] on input "text" at bounding box center [430, 125] width 411 height 27
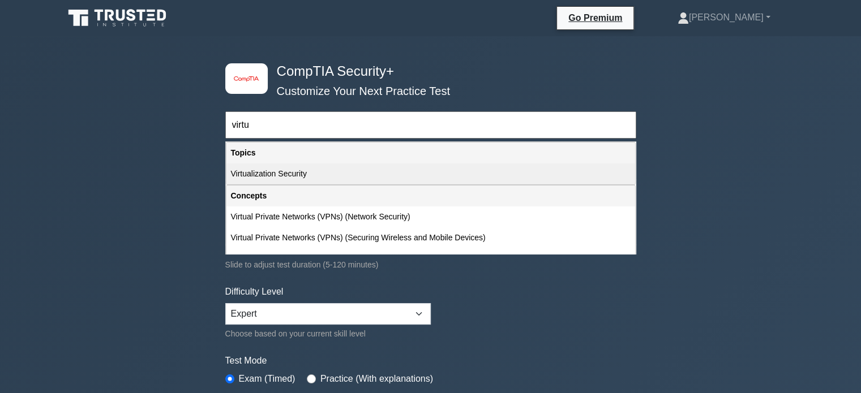
click at [340, 167] on div "Virtualization Security" at bounding box center [430, 174] width 409 height 21
type input "Virtualization Security"
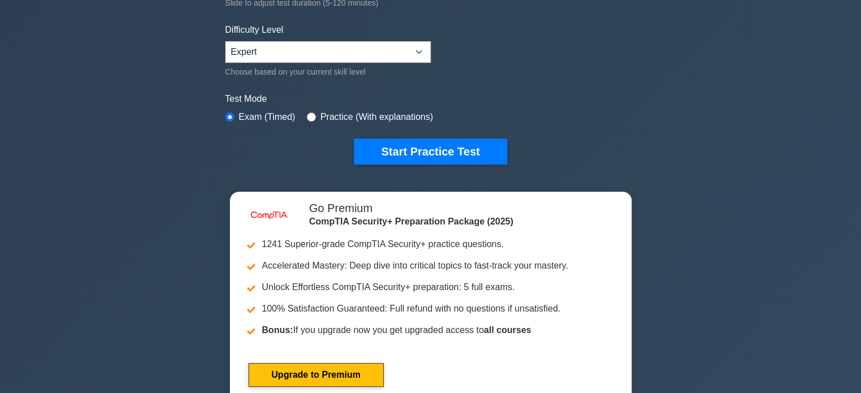
scroll to position [262, 0]
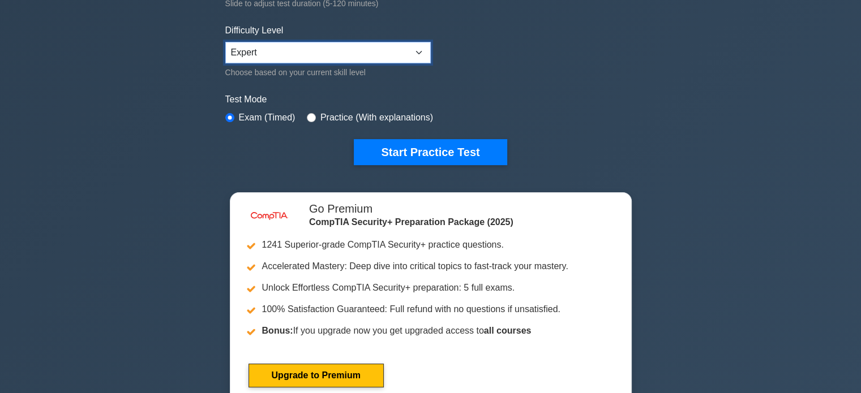
click at [329, 52] on select "Beginner Intermediate Expert" at bounding box center [327, 53] width 205 height 22
select select "intermediate"
click at [225, 42] on select "Beginner Intermediate Expert" at bounding box center [327, 53] width 205 height 22
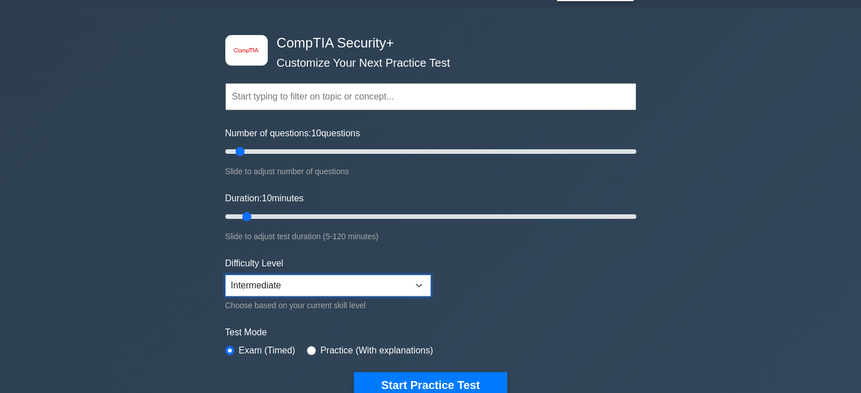
scroll to position [29, 0]
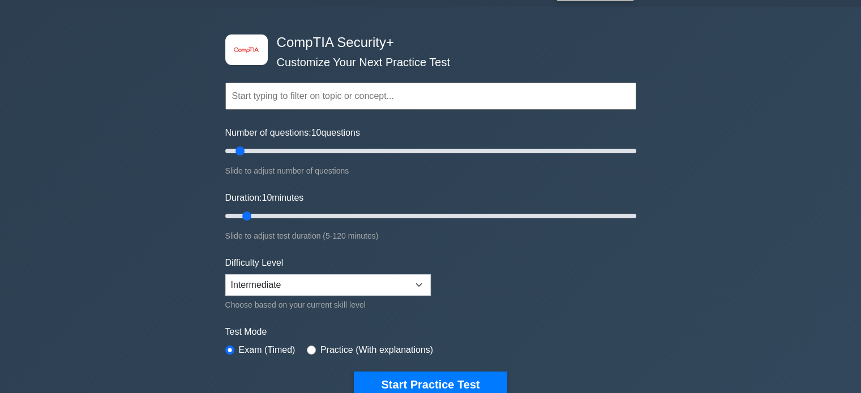
click at [312, 93] on input "text" at bounding box center [430, 96] width 411 height 27
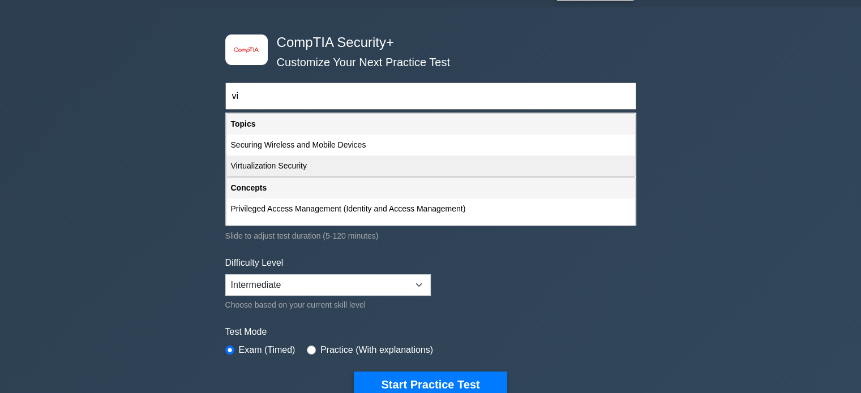
click at [276, 160] on div "Virtualization Security" at bounding box center [430, 166] width 409 height 21
type input "Virtualization Security"
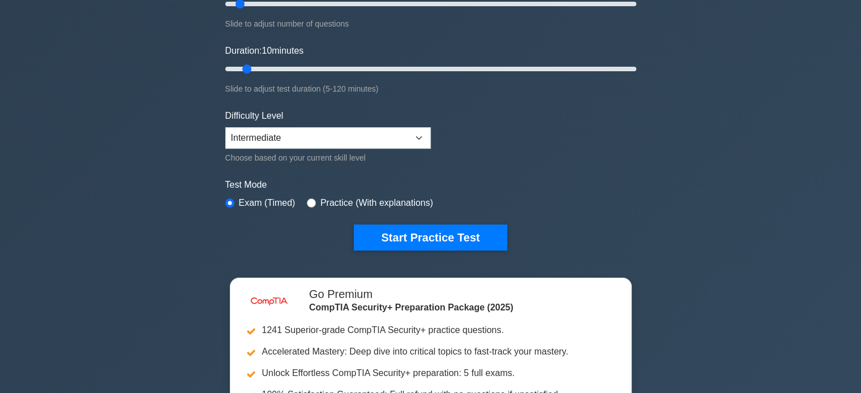
scroll to position [178, 0]
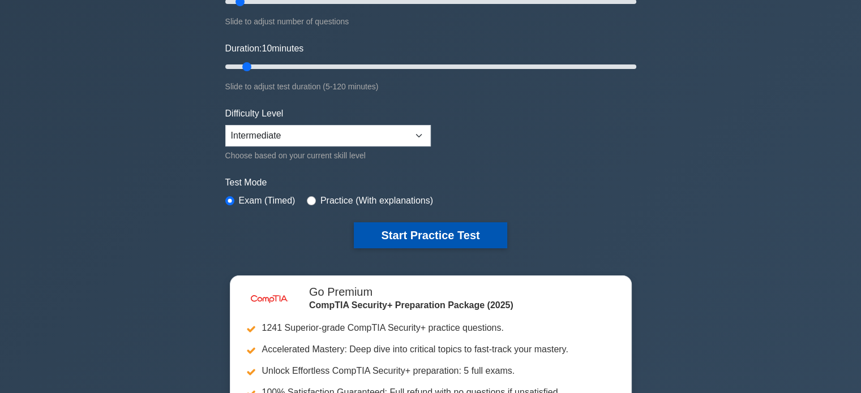
click at [358, 237] on button "Start Practice Test" at bounding box center [430, 235] width 153 height 26
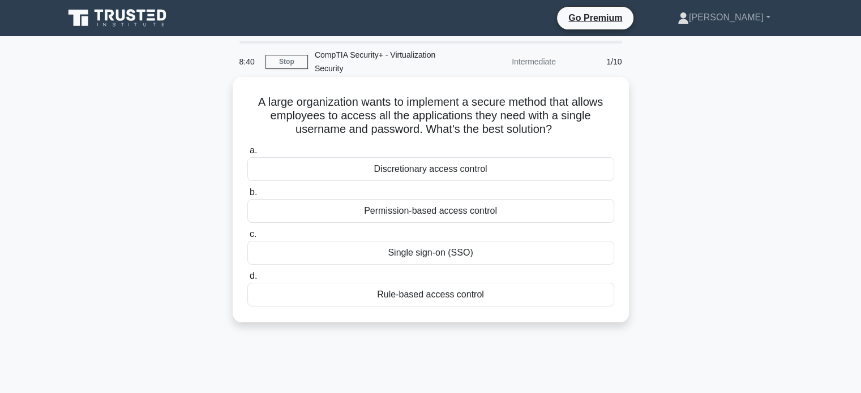
click at [454, 238] on label "c. Single sign-on (SSO)" at bounding box center [430, 246] width 367 height 37
click at [247, 238] on input "c. Single sign-on (SSO)" at bounding box center [247, 234] width 0 height 7
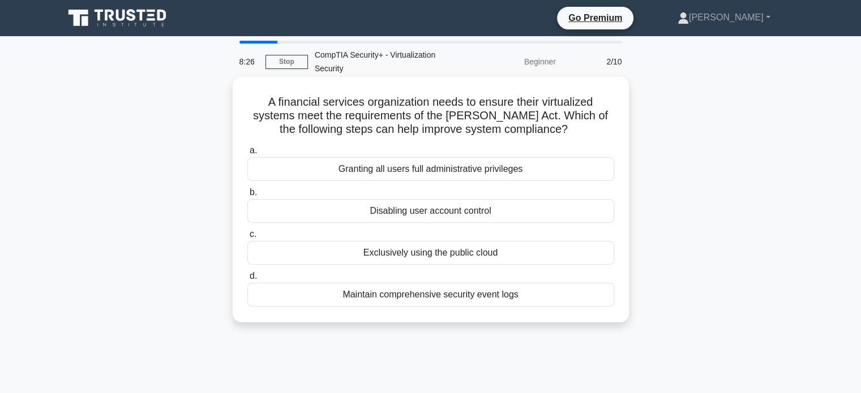
click at [469, 303] on div "Maintain comprehensive security event logs" at bounding box center [430, 295] width 367 height 24
click at [247, 280] on input "d. Maintain comprehensive security event logs" at bounding box center [247, 276] width 0 height 7
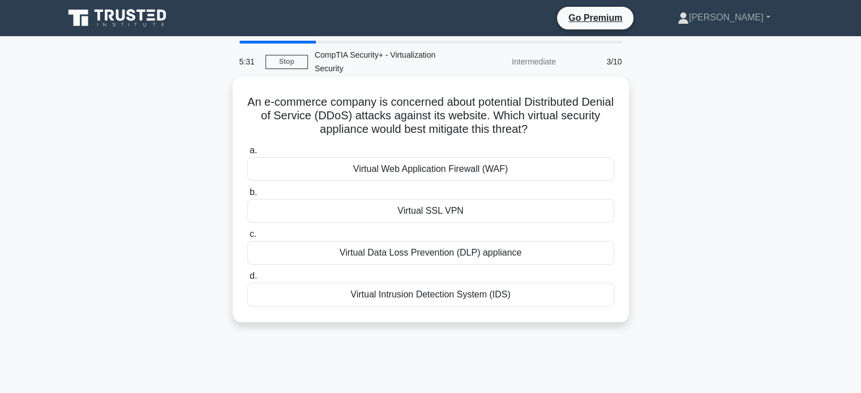
click at [586, 192] on label "b. Virtual SSL VPN" at bounding box center [430, 204] width 367 height 37
click at [247, 192] on input "b. Virtual SSL VPN" at bounding box center [247, 192] width 0 height 7
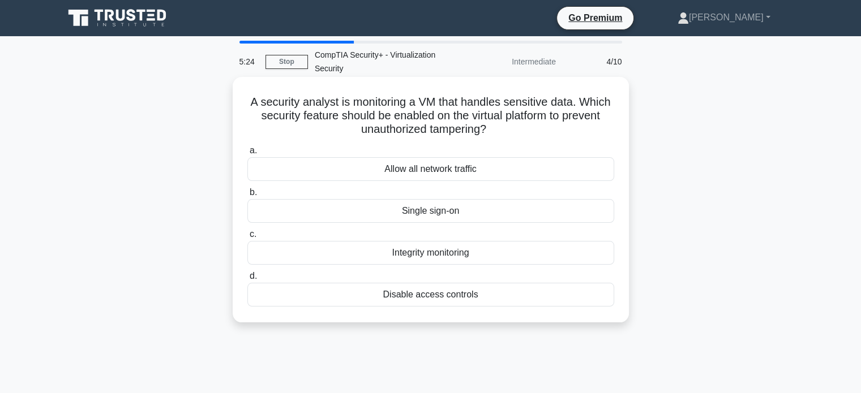
click at [541, 264] on div "Integrity monitoring" at bounding box center [430, 253] width 367 height 24
click at [247, 238] on input "c. Integrity monitoring" at bounding box center [247, 234] width 0 height 7
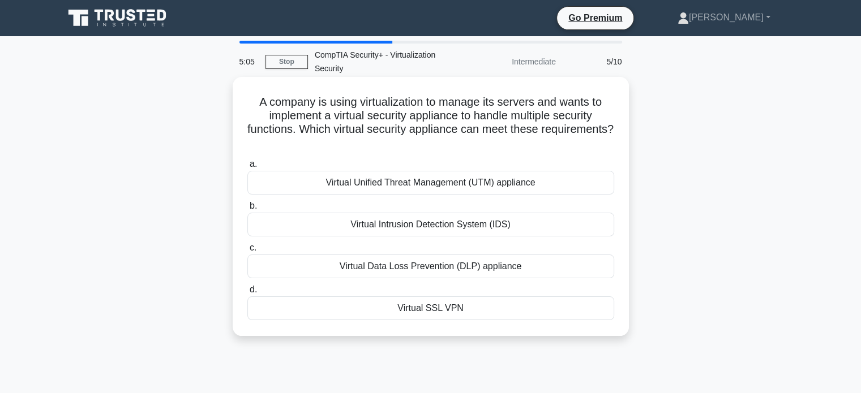
click at [585, 195] on div "Virtual Unified Threat Management (UTM) appliance" at bounding box center [430, 183] width 367 height 24
click at [247, 168] on input "a. Virtual Unified Threat Management (UTM) appliance" at bounding box center [247, 164] width 0 height 7
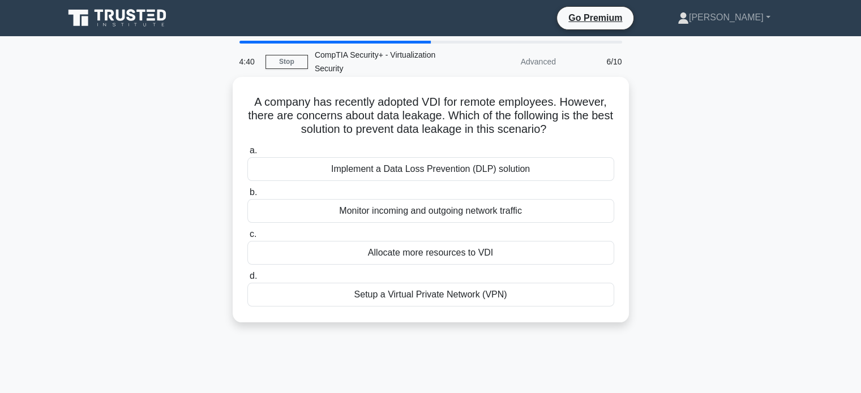
click at [586, 181] on div "Implement a Data Loss Prevention (DLP) solution" at bounding box center [430, 169] width 367 height 24
click at [247, 155] on input "a. Implement a Data Loss Prevention (DLP) solution" at bounding box center [247, 150] width 0 height 7
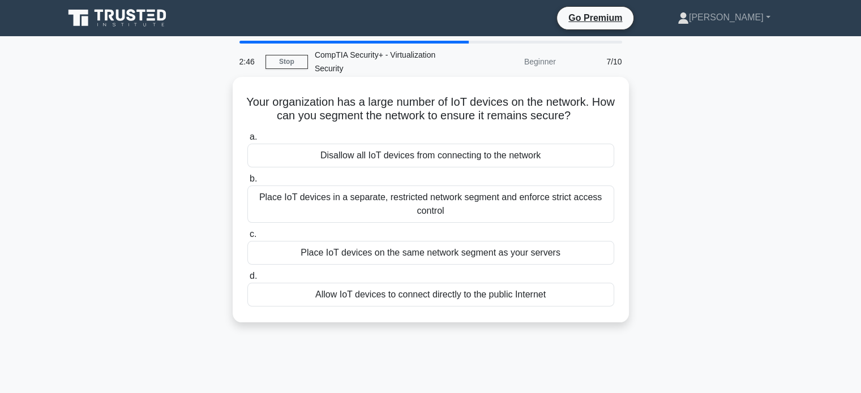
click at [590, 200] on div "Place IoT devices in a separate, restricted network segment and enforce strict …" at bounding box center [430, 204] width 367 height 37
click at [247, 183] on input "b. Place IoT devices in a separate, restricted network segment and enforce stri…" at bounding box center [247, 178] width 0 height 7
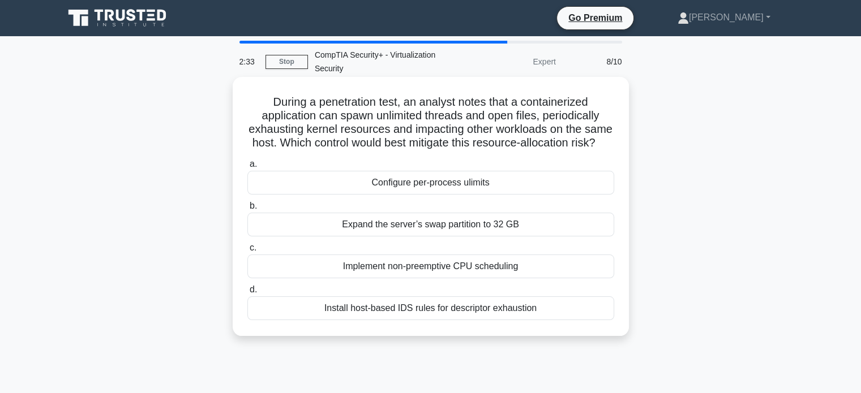
click at [473, 237] on div "Expand the server’s swap partition to 32 GB" at bounding box center [430, 225] width 367 height 24
click at [247, 210] on input "b. Expand the server’s swap partition to 32 GB" at bounding box center [247, 206] width 0 height 7
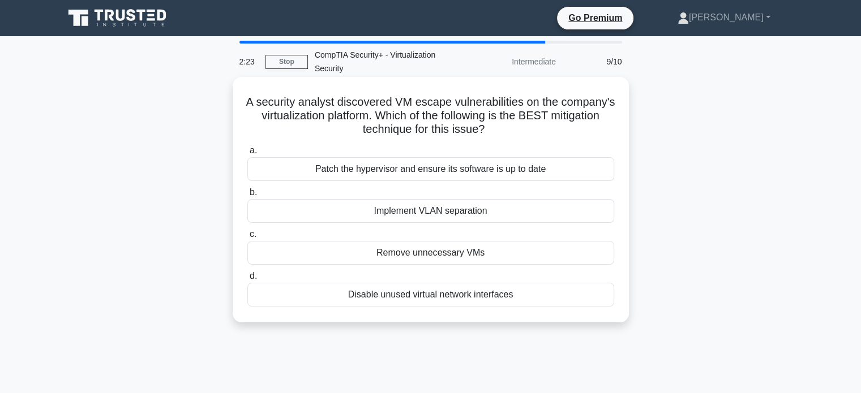
click at [537, 174] on div "Patch the hypervisor and ensure its software is up to date" at bounding box center [430, 169] width 367 height 24
click at [247, 155] on input "a. Patch the hypervisor and ensure its software is up to date" at bounding box center [247, 150] width 0 height 7
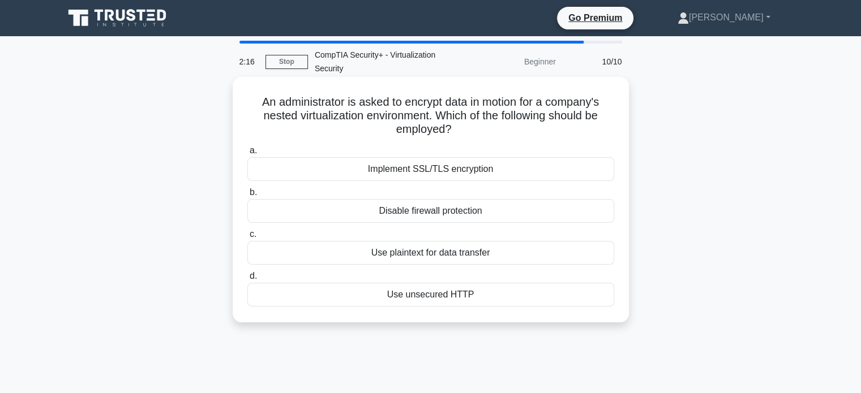
click at [486, 170] on div "Implement SSL/TLS encryption" at bounding box center [430, 169] width 367 height 24
click at [247, 155] on input "a. Implement SSL/TLS encryption" at bounding box center [247, 150] width 0 height 7
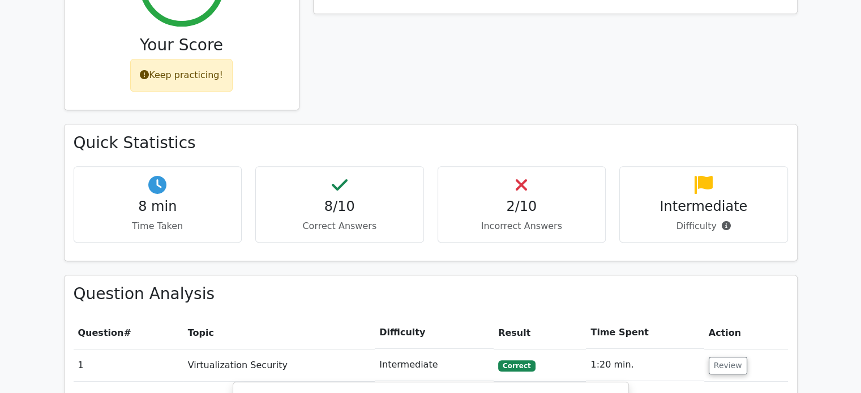
scroll to position [495, 0]
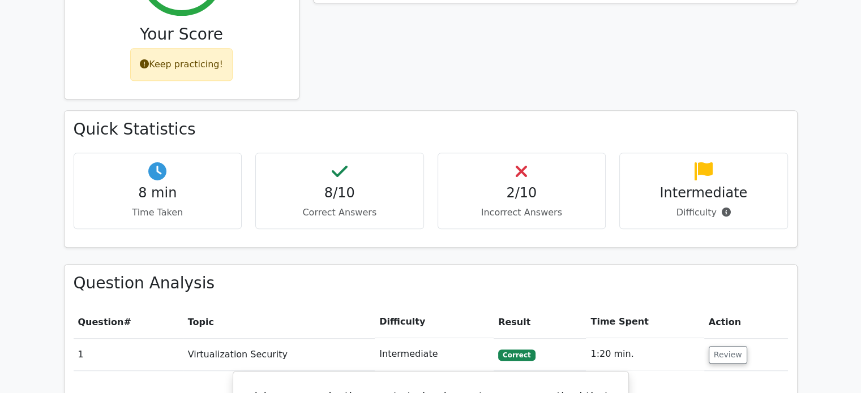
click at [513, 206] on p "Incorrect Answers" at bounding box center [521, 213] width 149 height 14
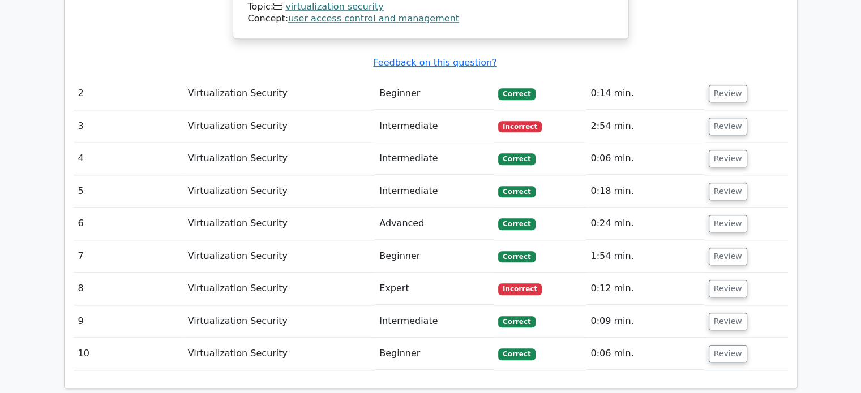
scroll to position [1163, 0]
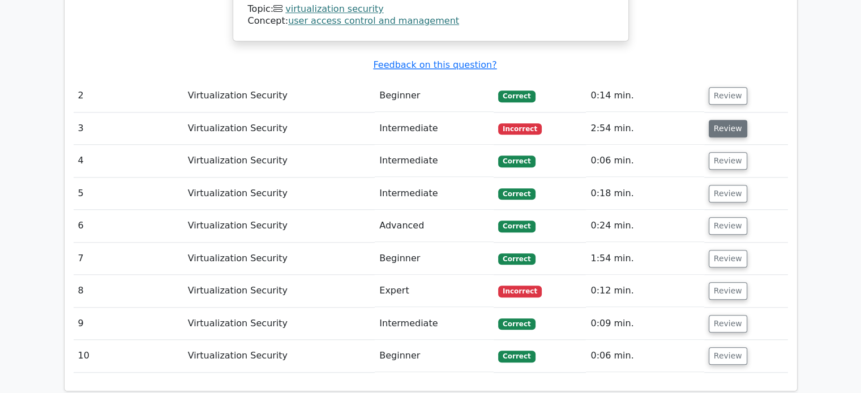
click at [725, 120] on button "Review" at bounding box center [728, 129] width 38 height 18
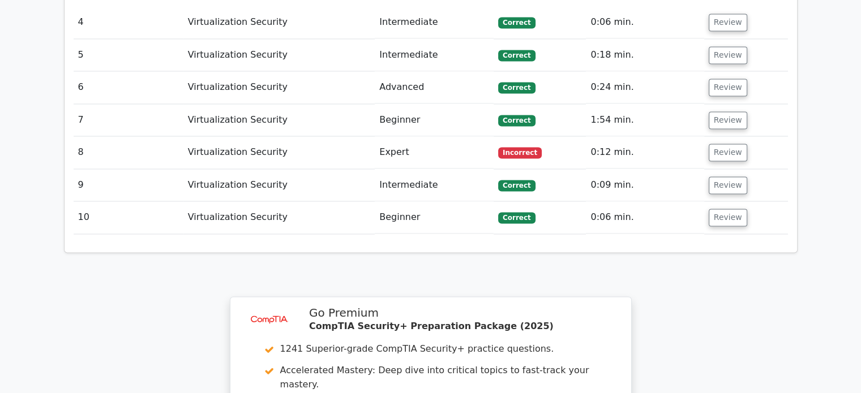
scroll to position [1768, 0]
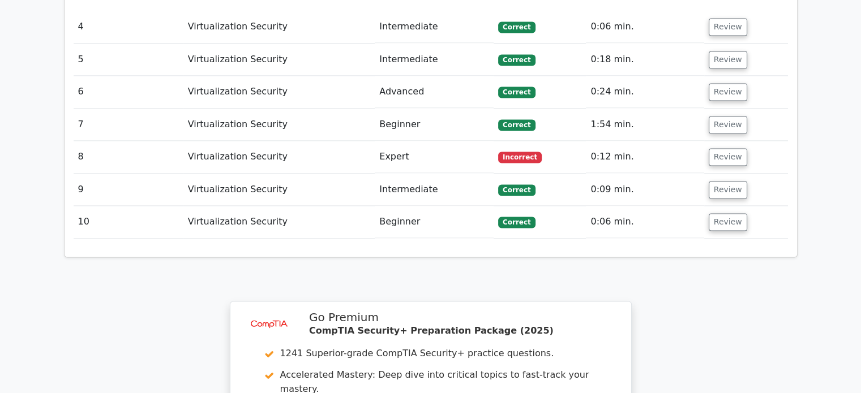
click at [744, 141] on td "Review" at bounding box center [746, 157] width 84 height 32
click at [724, 148] on button "Review" at bounding box center [728, 157] width 38 height 18
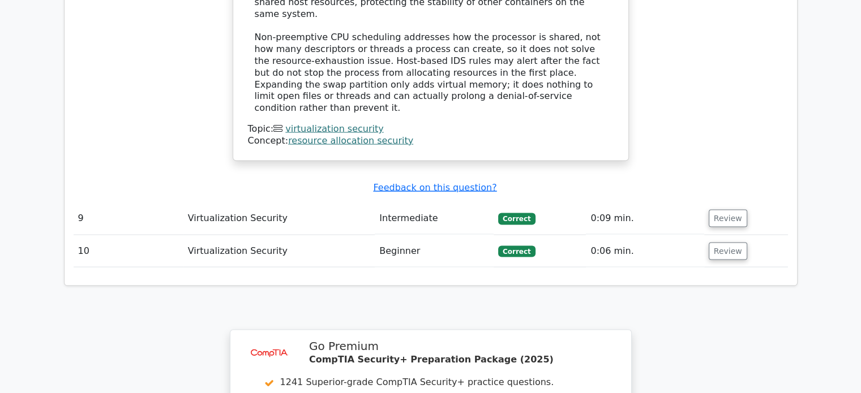
scroll to position [2286, 0]
